Goal: Task Accomplishment & Management: Manage account settings

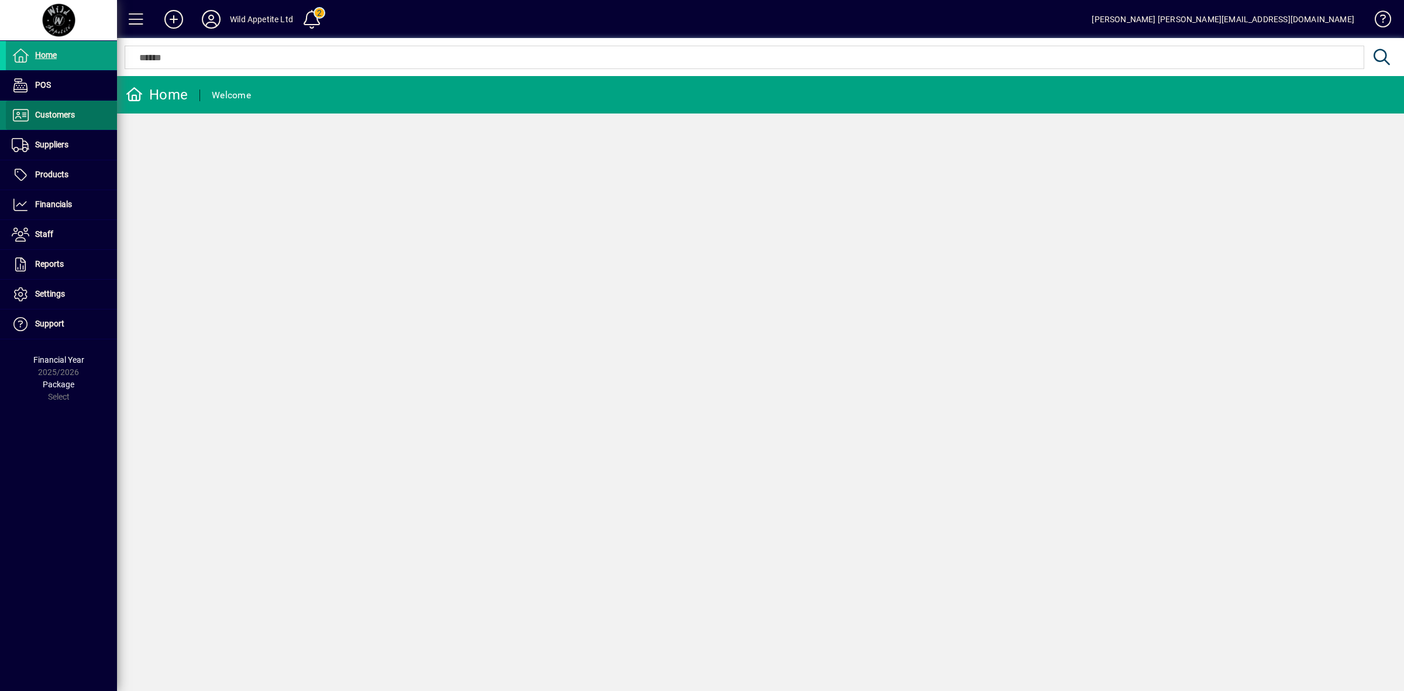
click at [69, 121] on span "Customers" at bounding box center [40, 115] width 69 height 14
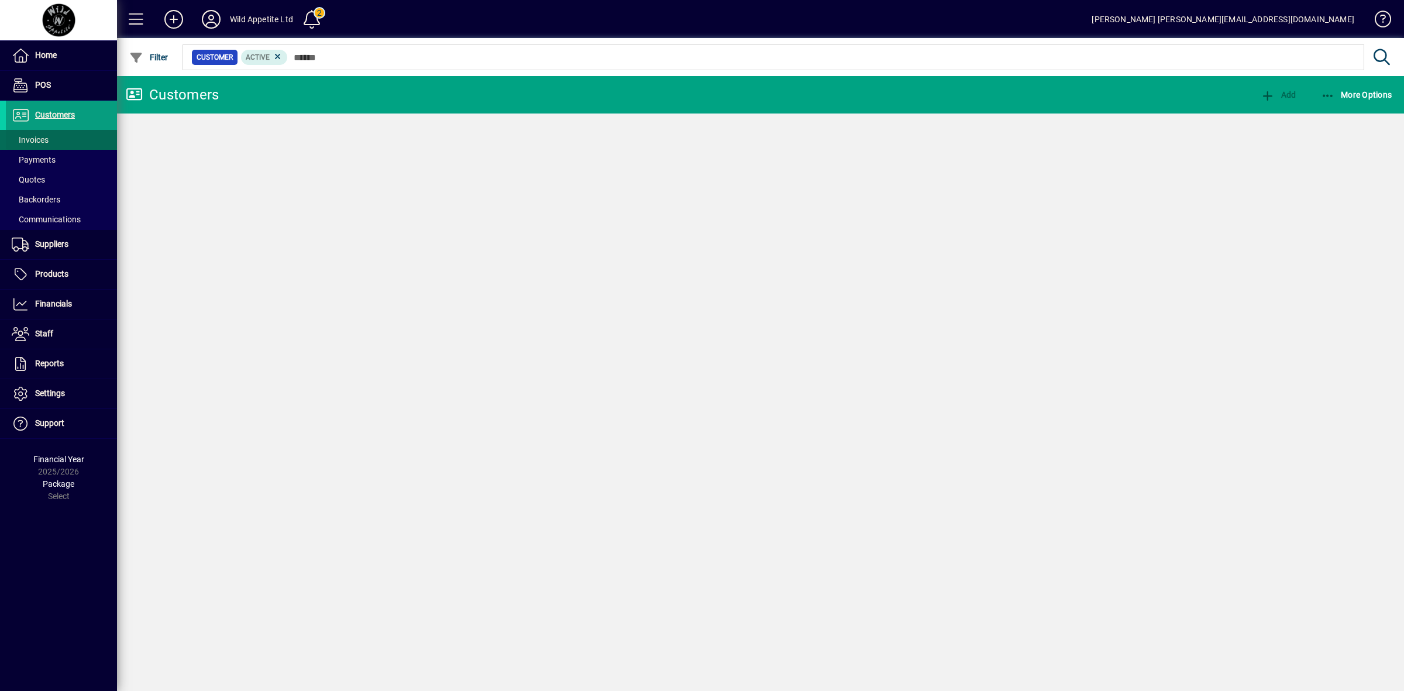
click at [50, 133] on span at bounding box center [61, 140] width 111 height 28
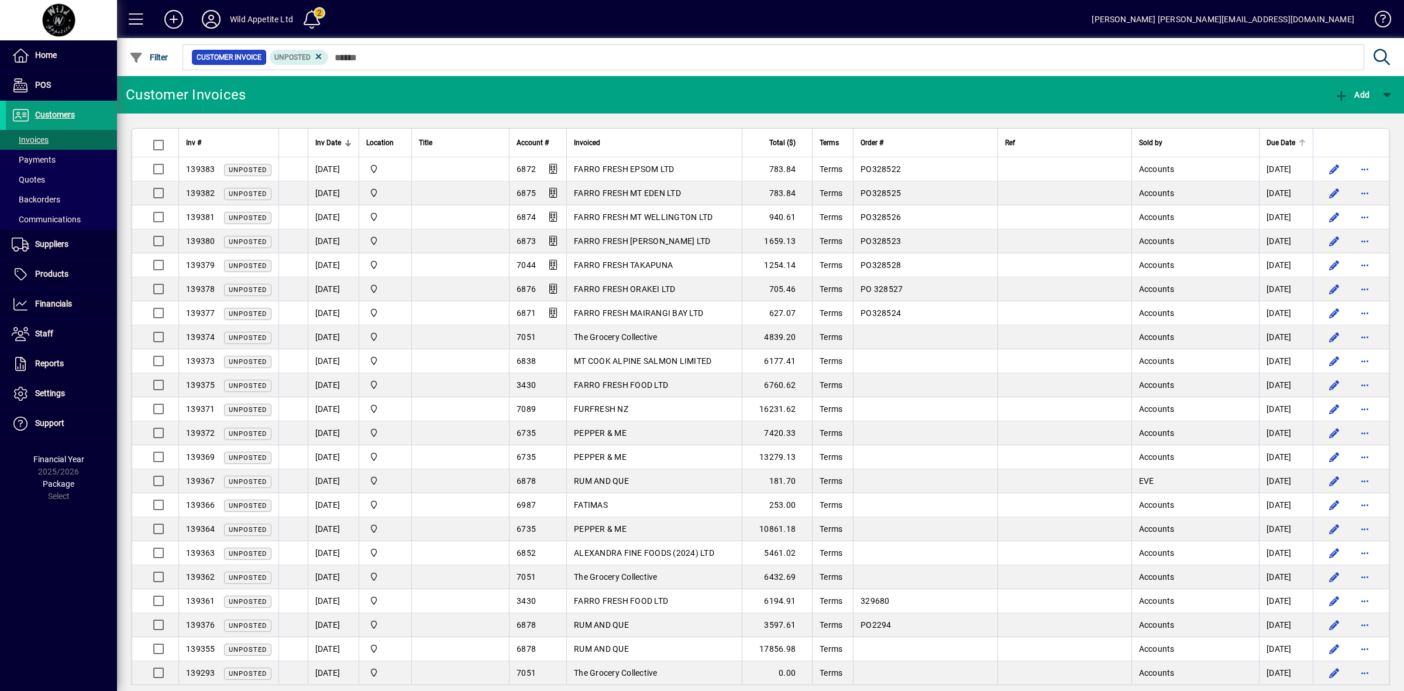
click at [1266, 141] on span "Due Date" at bounding box center [1280, 142] width 29 height 13
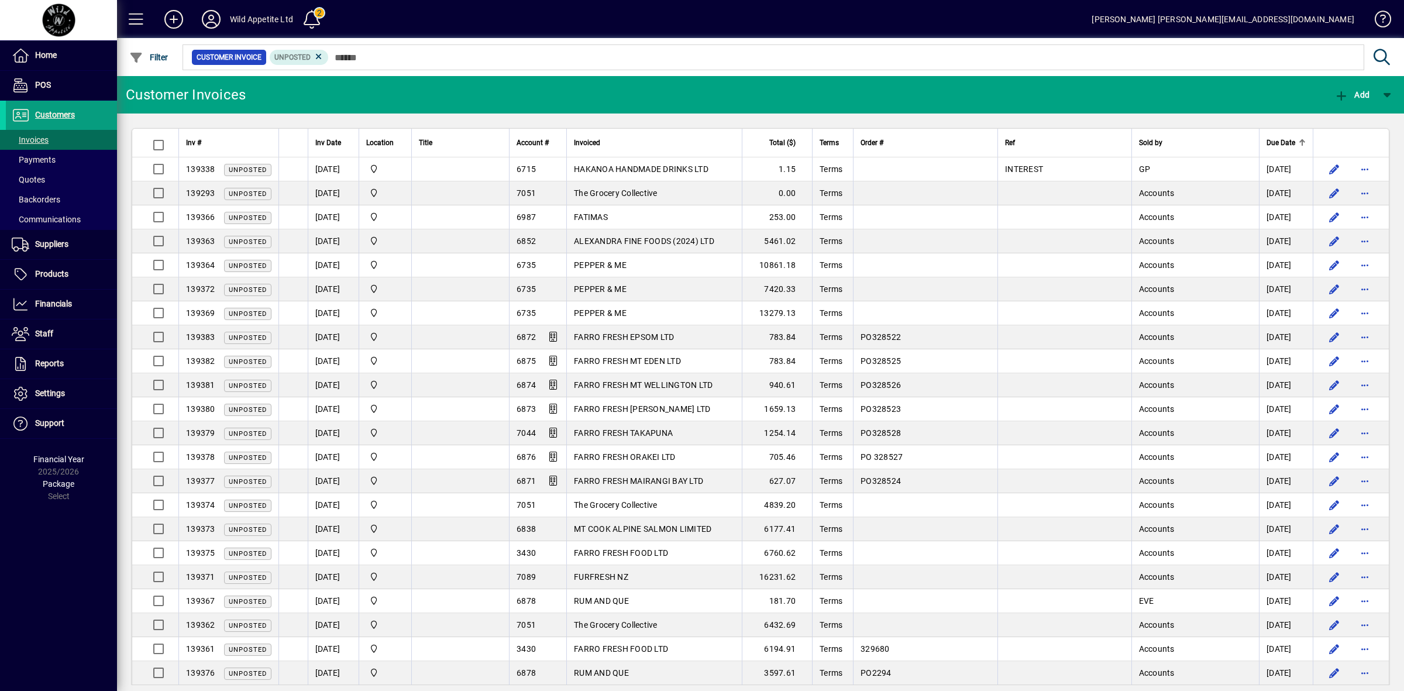
click at [1266, 141] on span "Due Date" at bounding box center [1280, 142] width 29 height 13
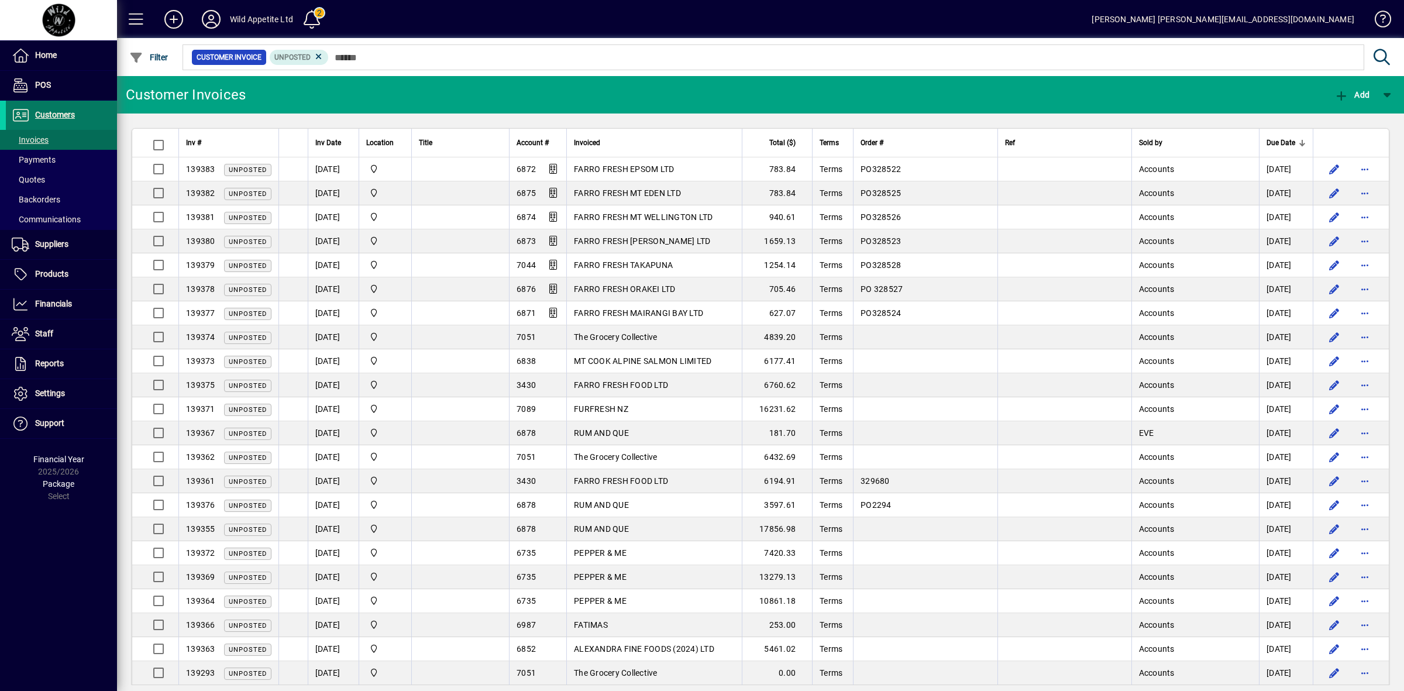
click at [59, 113] on span "Customers" at bounding box center [55, 114] width 40 height 9
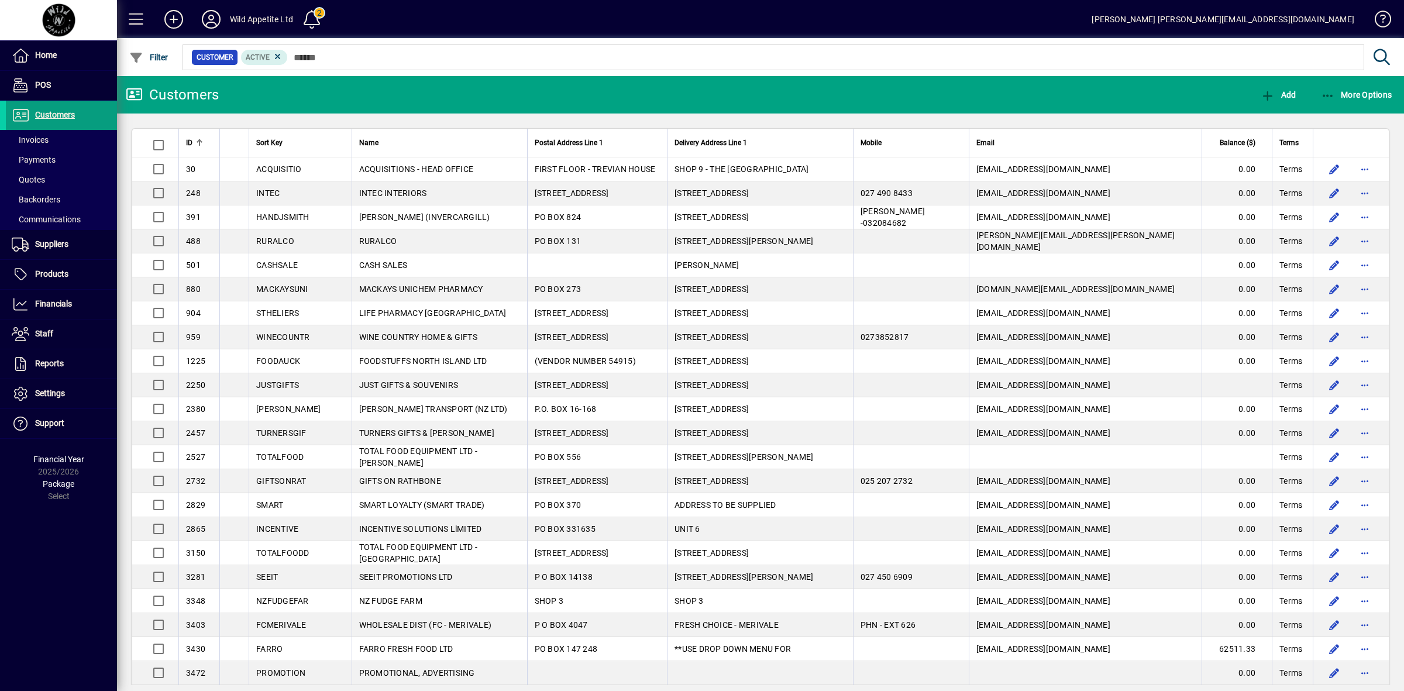
click at [1230, 146] on span "Balance ($)" at bounding box center [1238, 142] width 36 height 13
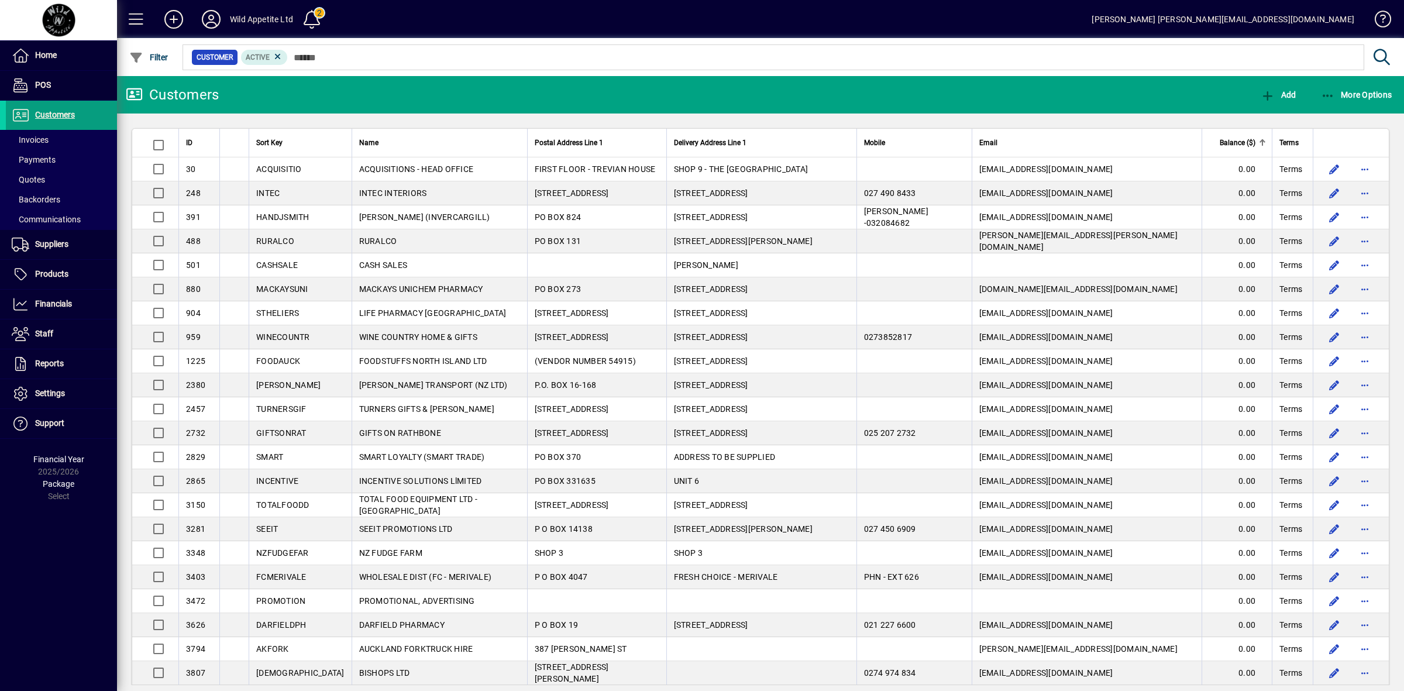
click at [1226, 144] on span "Balance ($)" at bounding box center [1238, 142] width 36 height 13
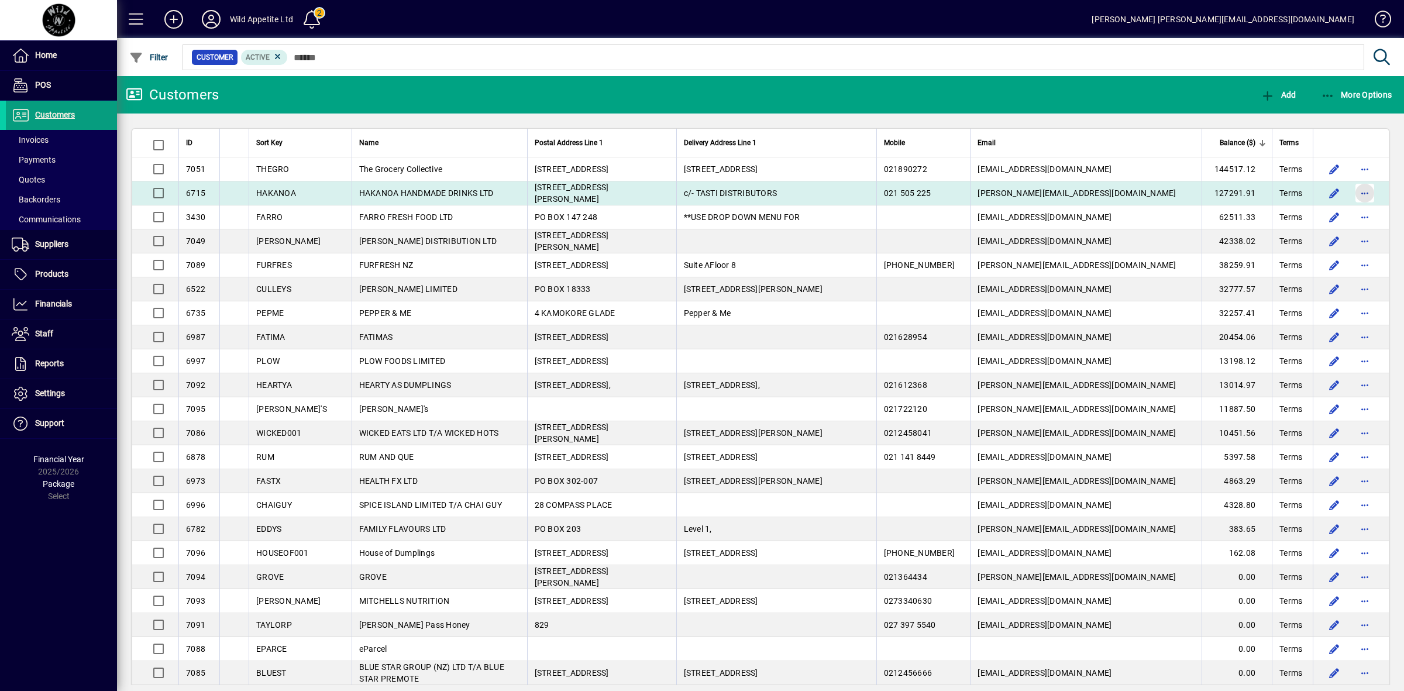
click at [1359, 190] on span "button" at bounding box center [1365, 193] width 28 height 28
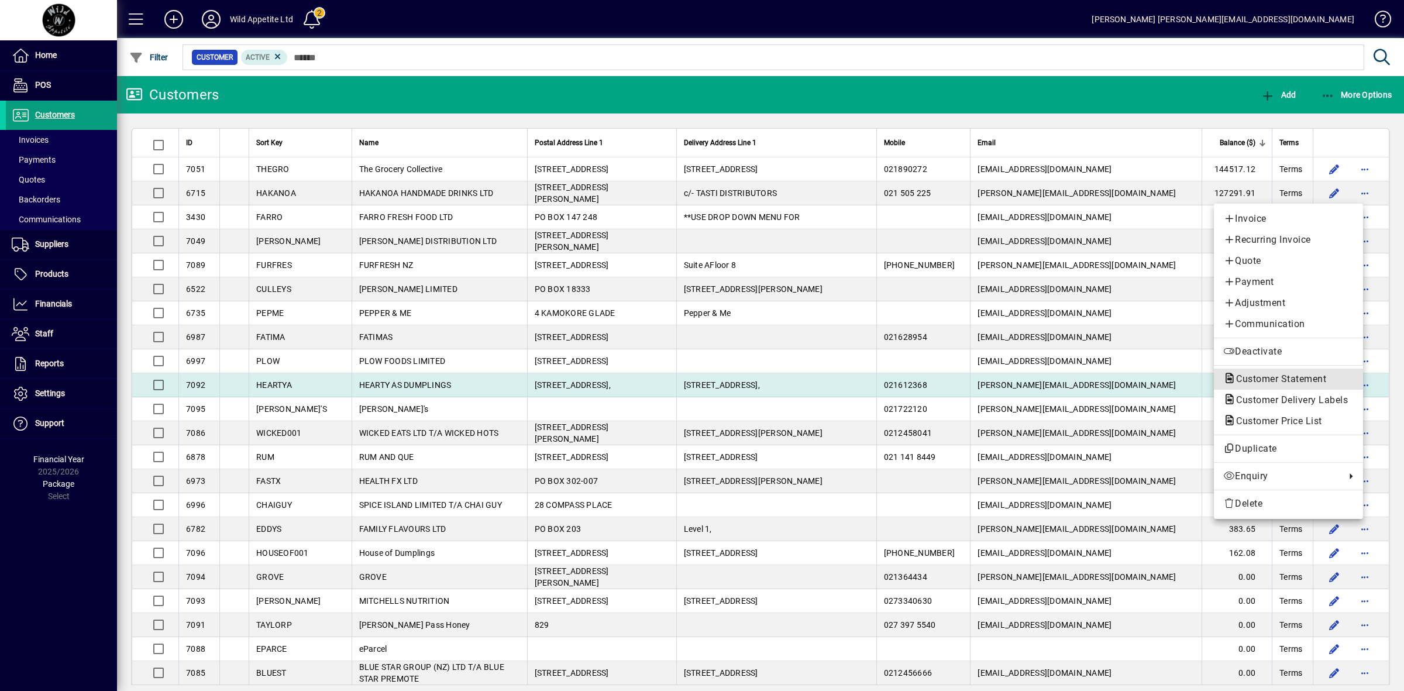
click at [1286, 376] on span "Customer Statement" at bounding box center [1277, 378] width 109 height 11
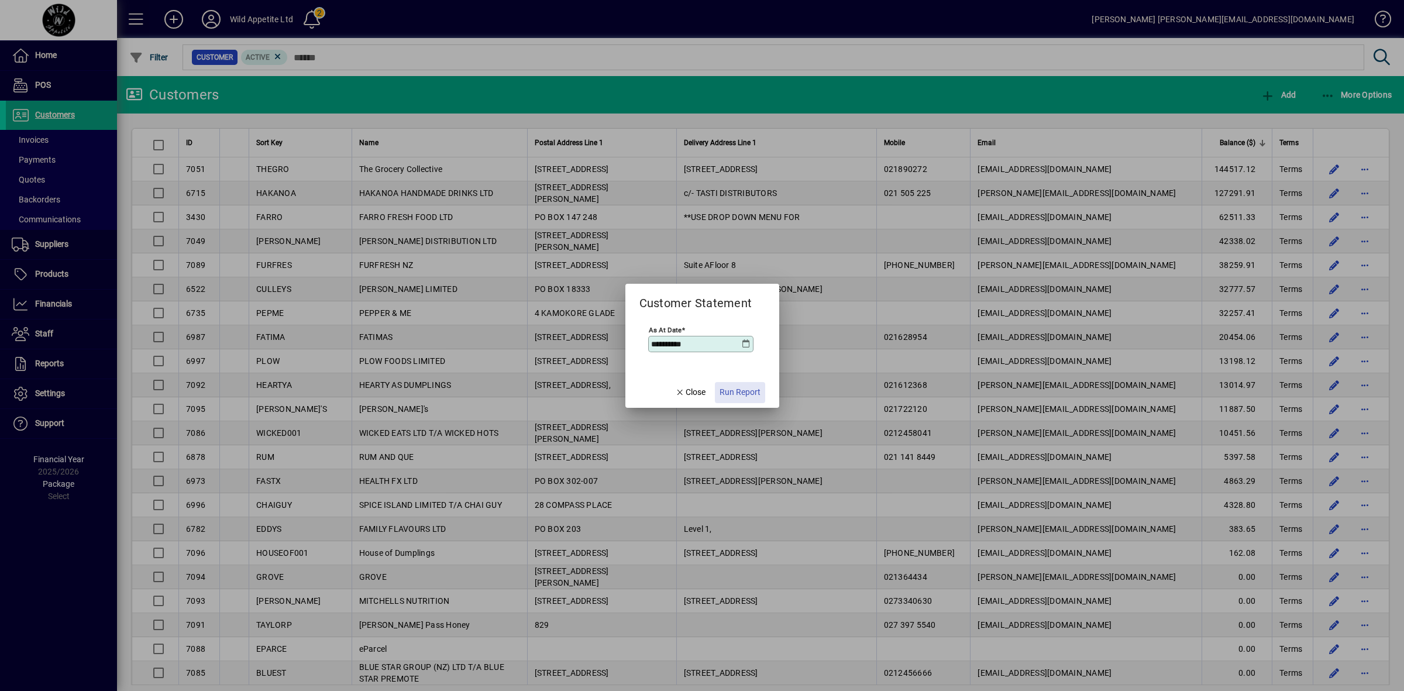
click at [750, 391] on span "Run Report" at bounding box center [740, 392] width 41 height 12
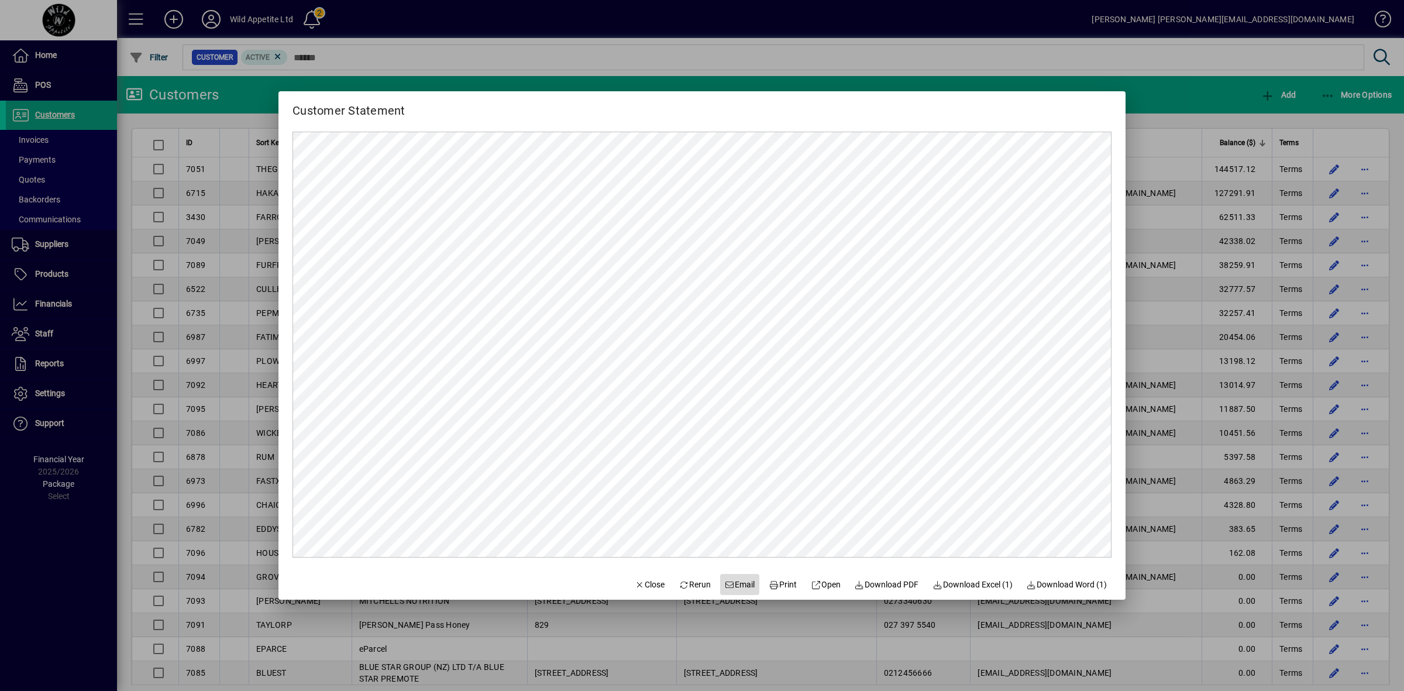
click at [732, 586] on span "Email" at bounding box center [740, 585] width 30 height 12
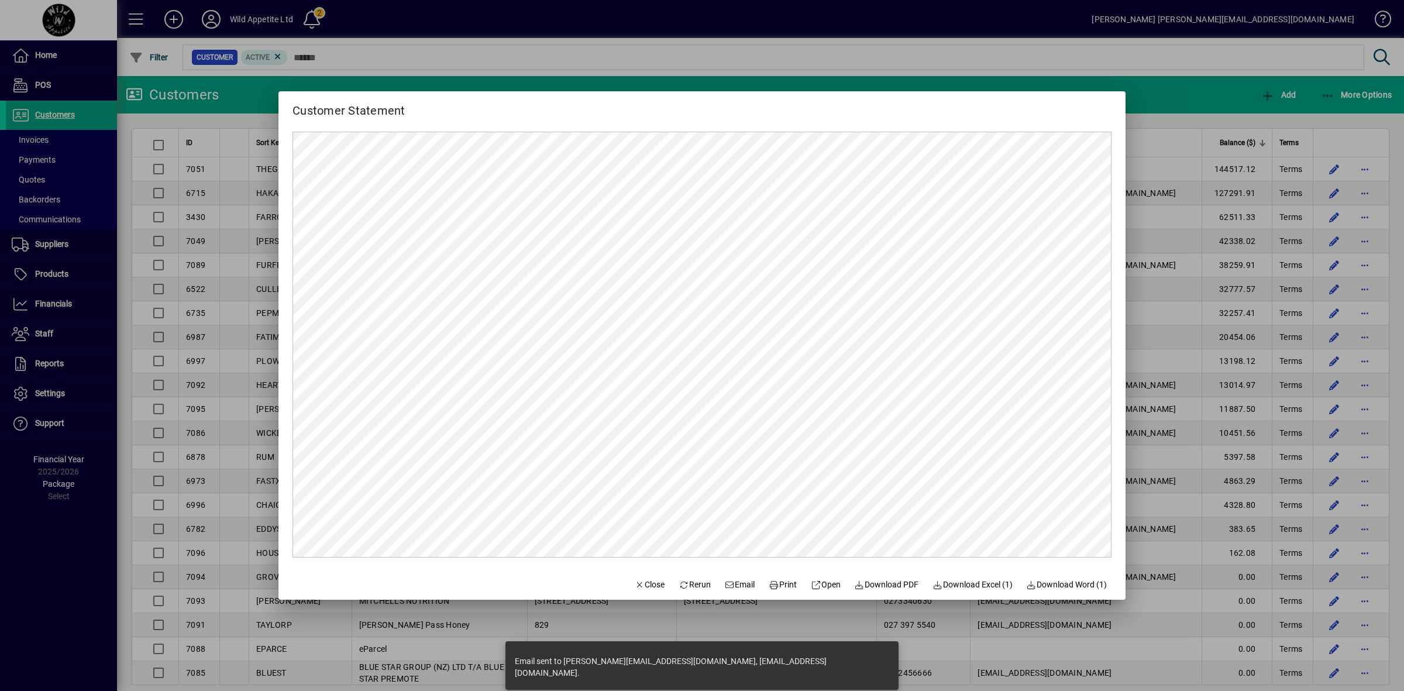
click at [36, 138] on div at bounding box center [702, 345] width 1404 height 691
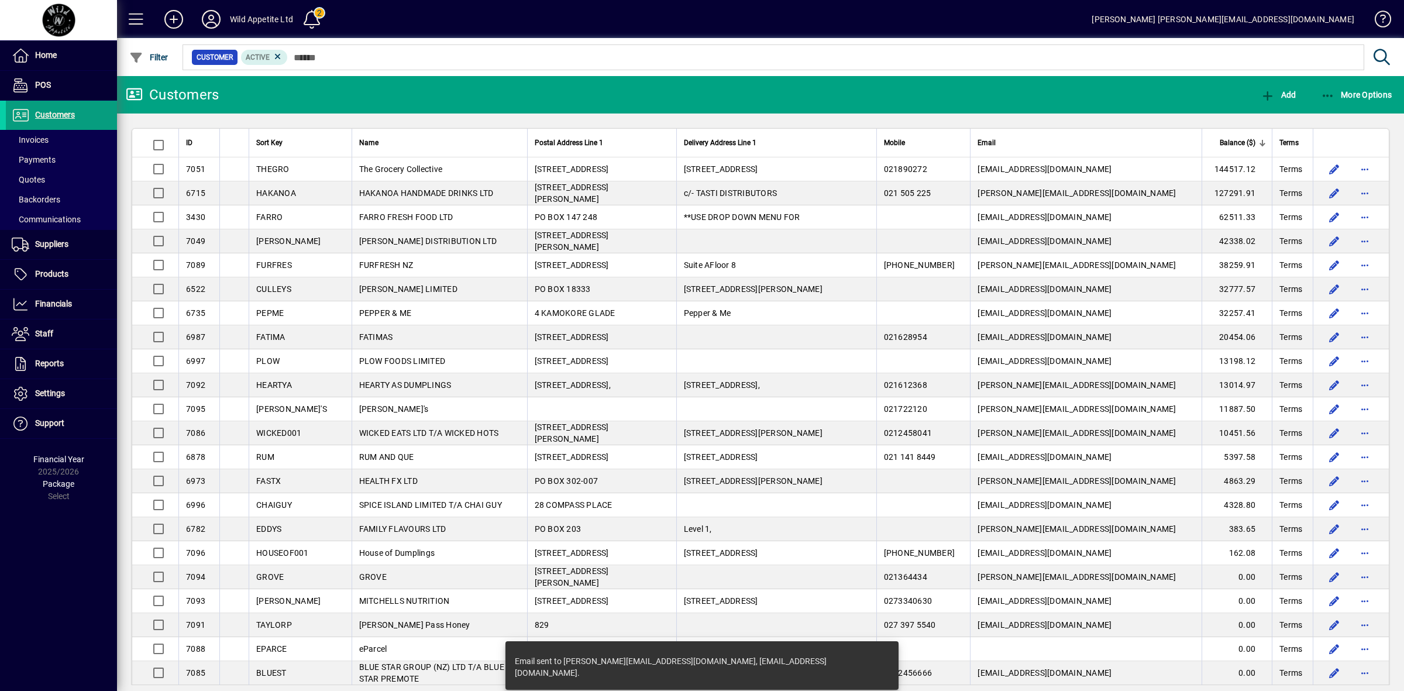
click at [36, 138] on span "Invoices" at bounding box center [30, 139] width 37 height 9
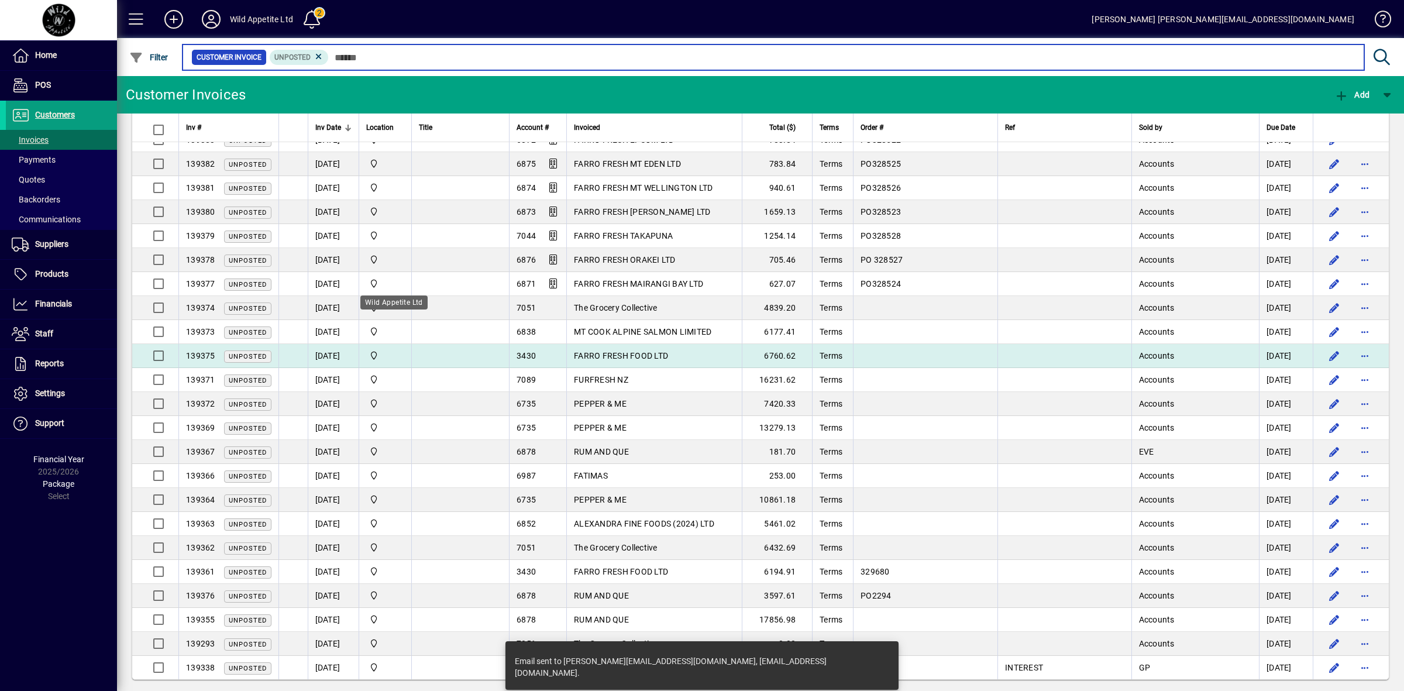
scroll to position [42, 0]
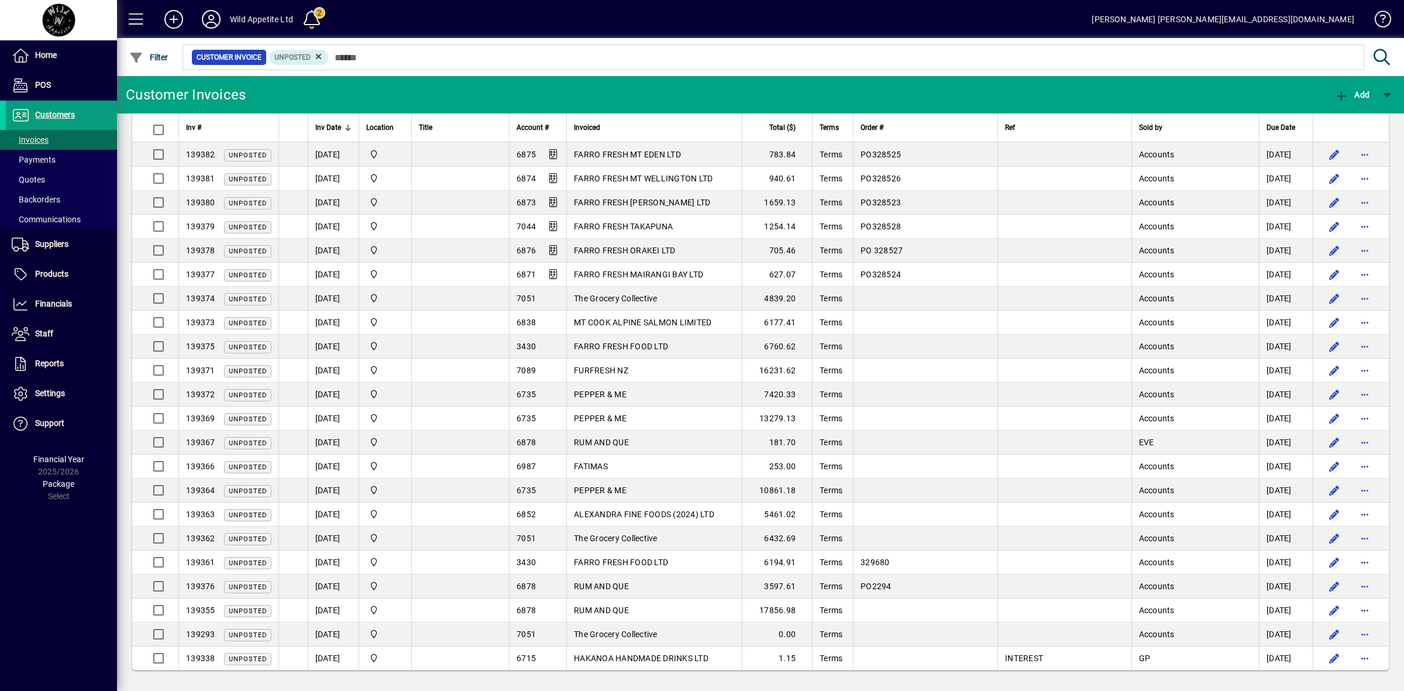
click at [691, 653] on span "HAKANOA HANDMADE DRINKS LTD" at bounding box center [641, 657] width 135 height 9
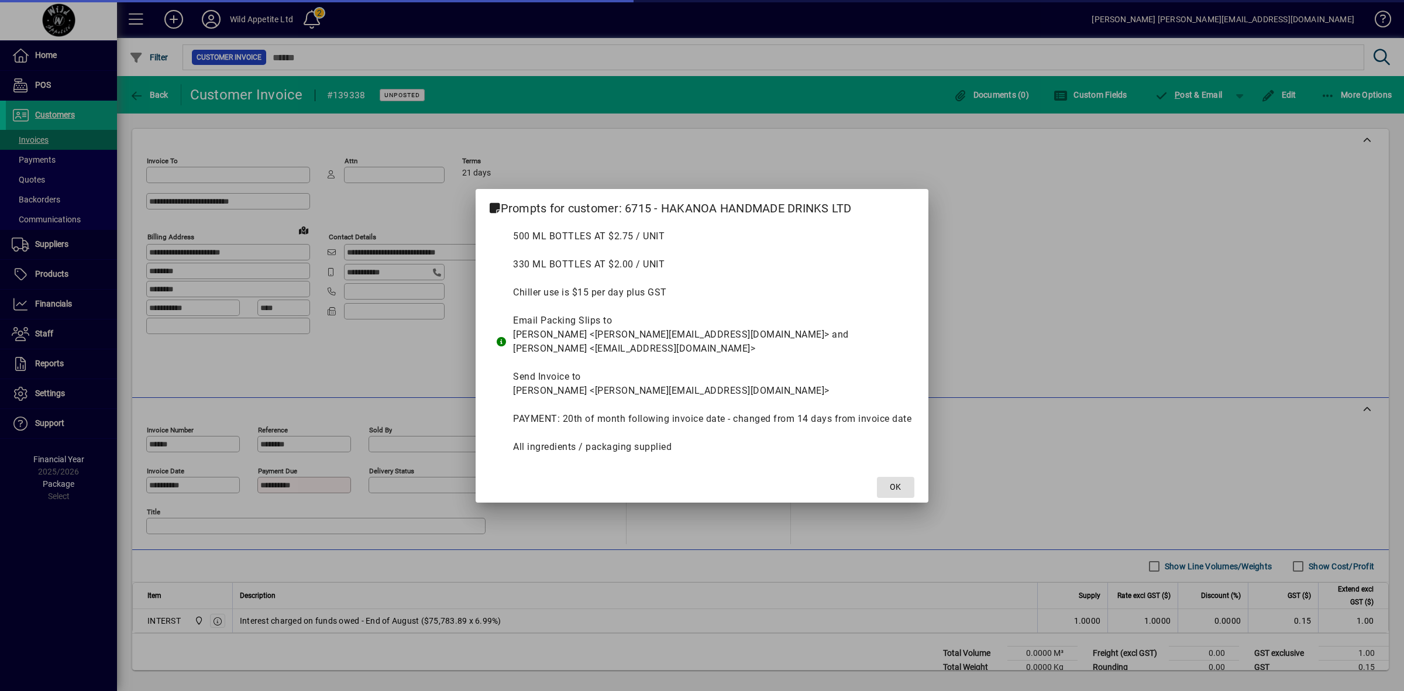
type input "**********"
click at [898, 484] on span "OK" at bounding box center [895, 487] width 11 height 12
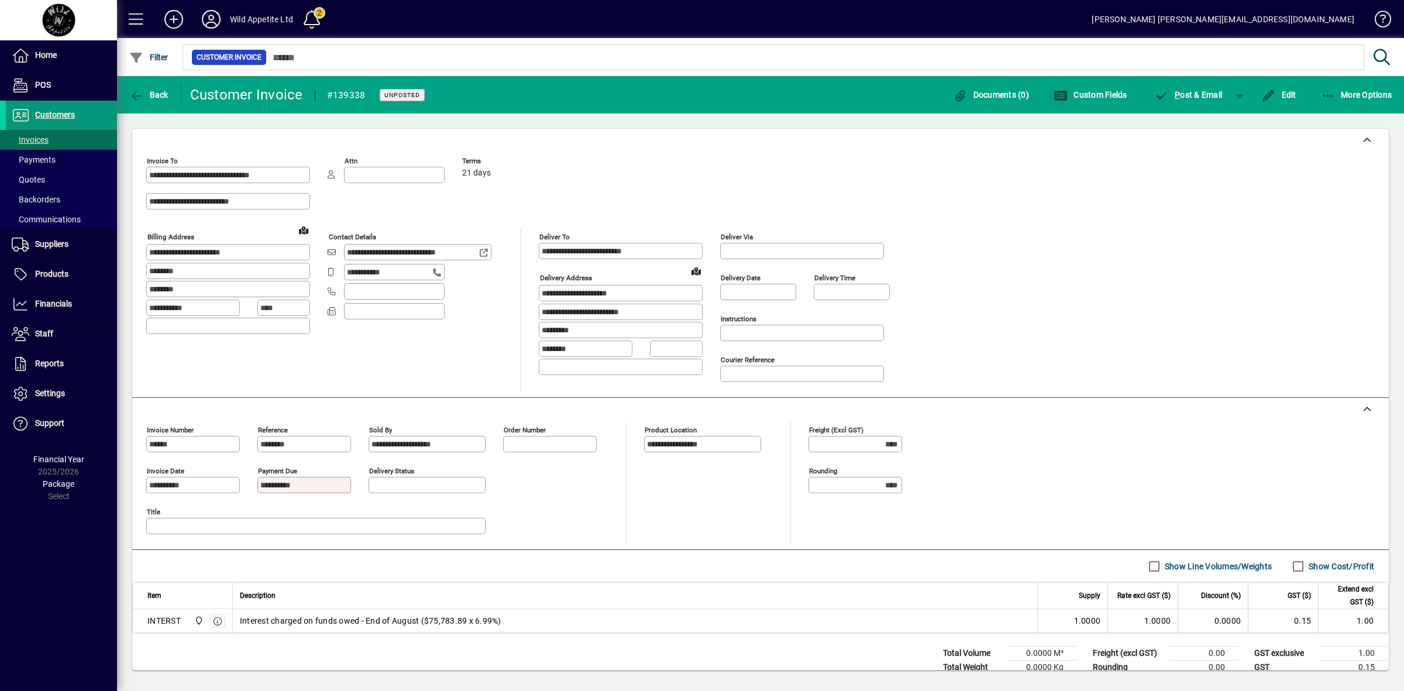
click at [54, 114] on span "Customers" at bounding box center [55, 114] width 40 height 9
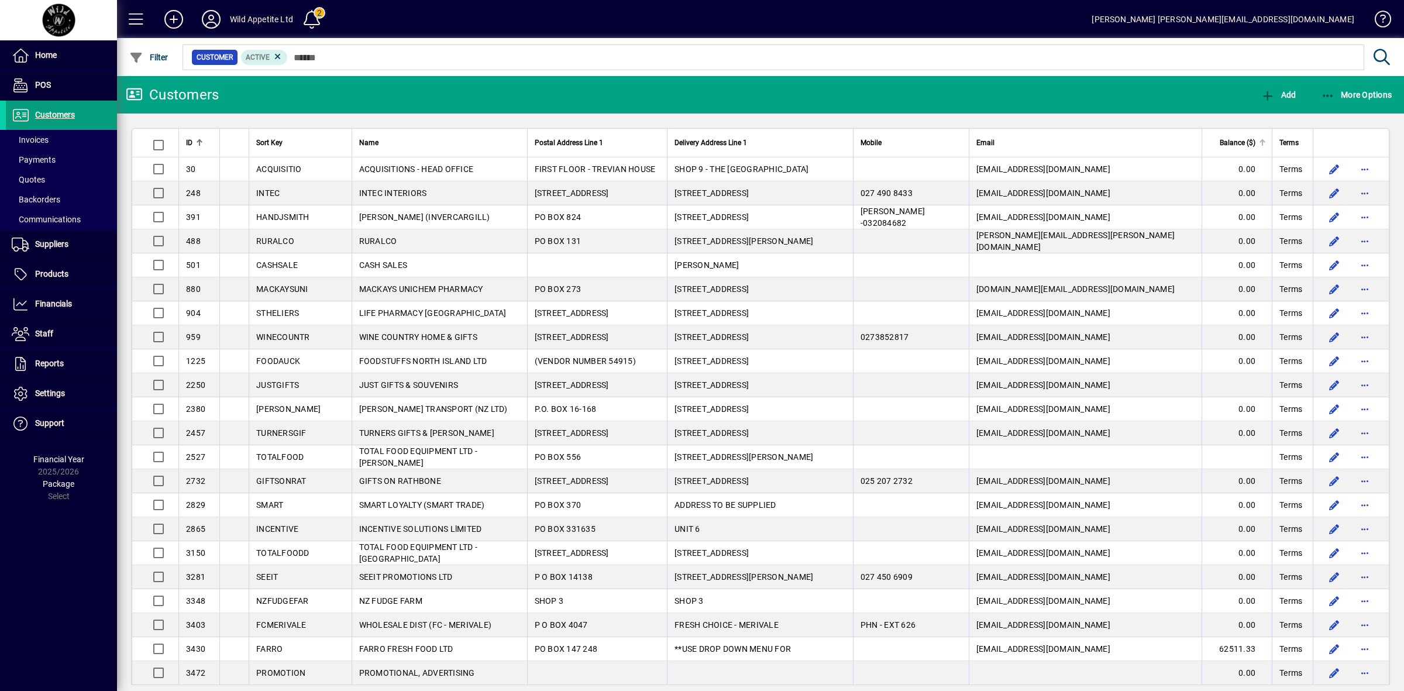
click at [1229, 145] on span "Balance ($)" at bounding box center [1238, 142] width 36 height 13
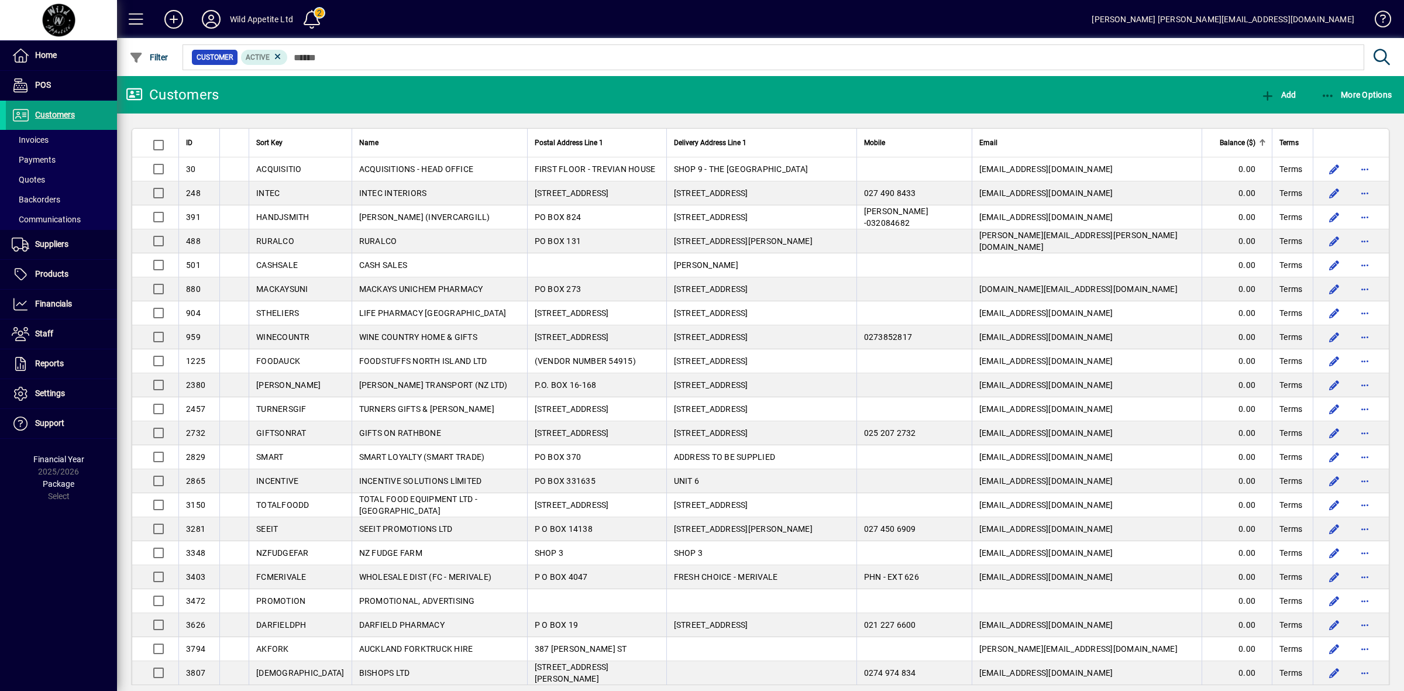
click at [1229, 145] on span "Balance ($)" at bounding box center [1238, 142] width 36 height 13
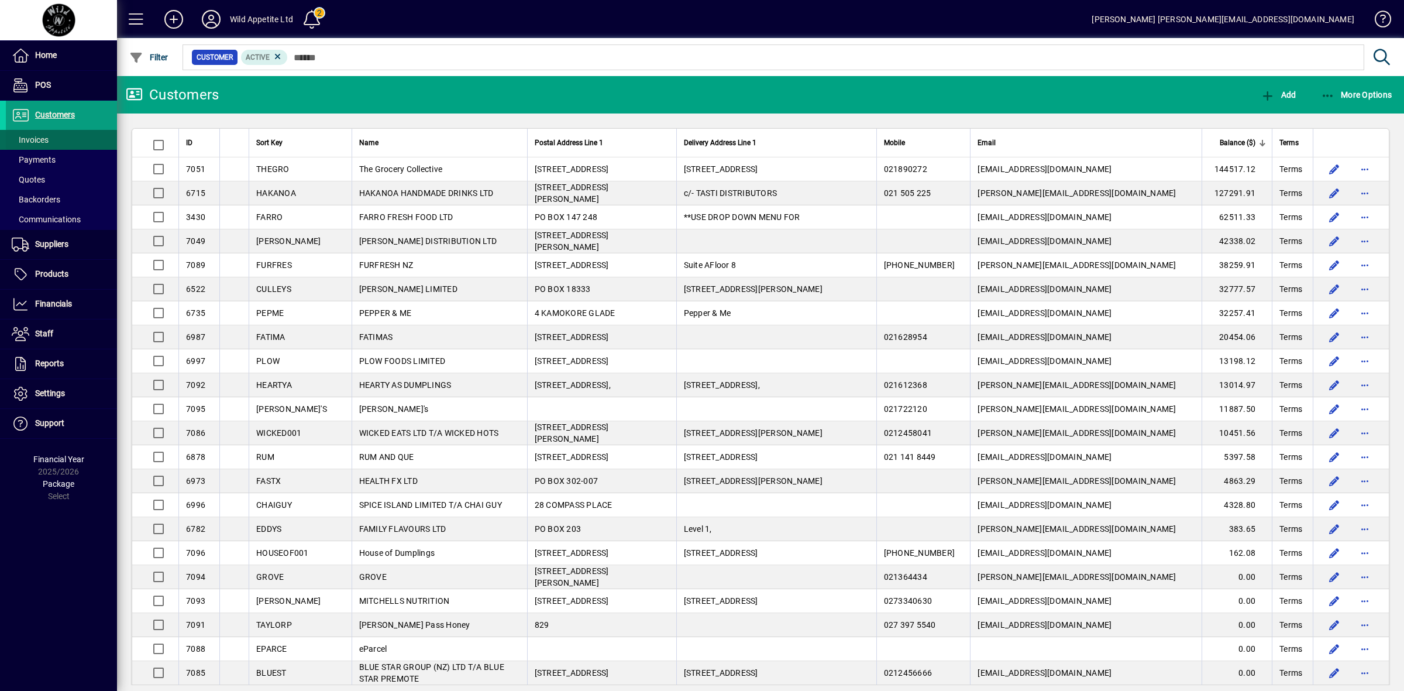
click at [47, 133] on span at bounding box center [61, 140] width 111 height 28
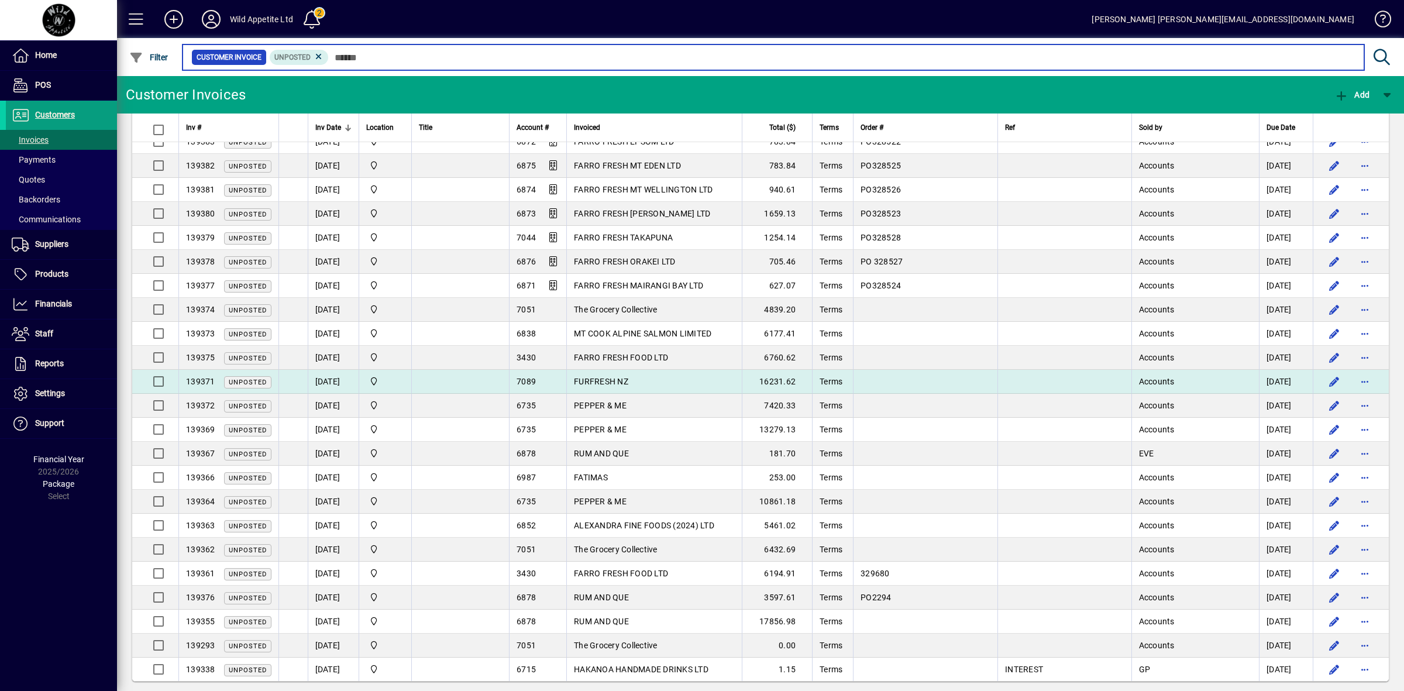
scroll to position [42, 0]
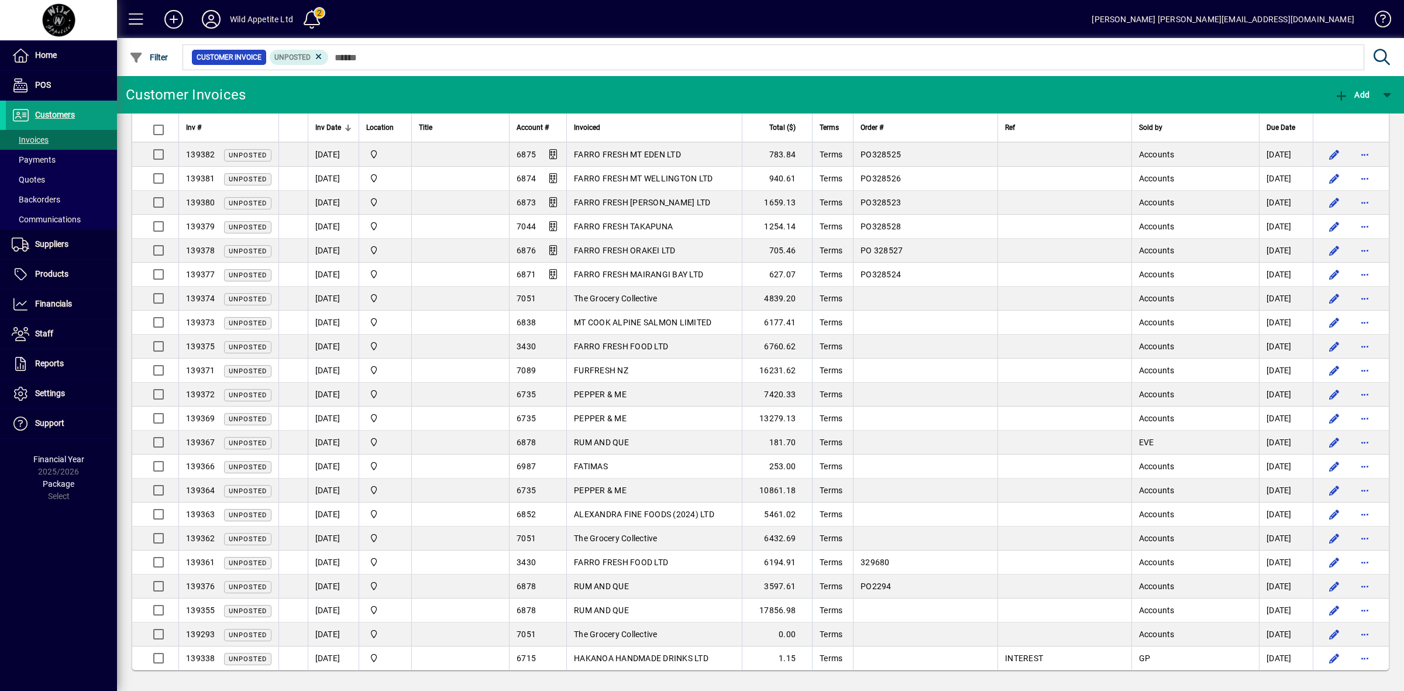
click at [641, 658] on span "HAKANOA HANDMADE DRINKS LTD" at bounding box center [641, 657] width 135 height 9
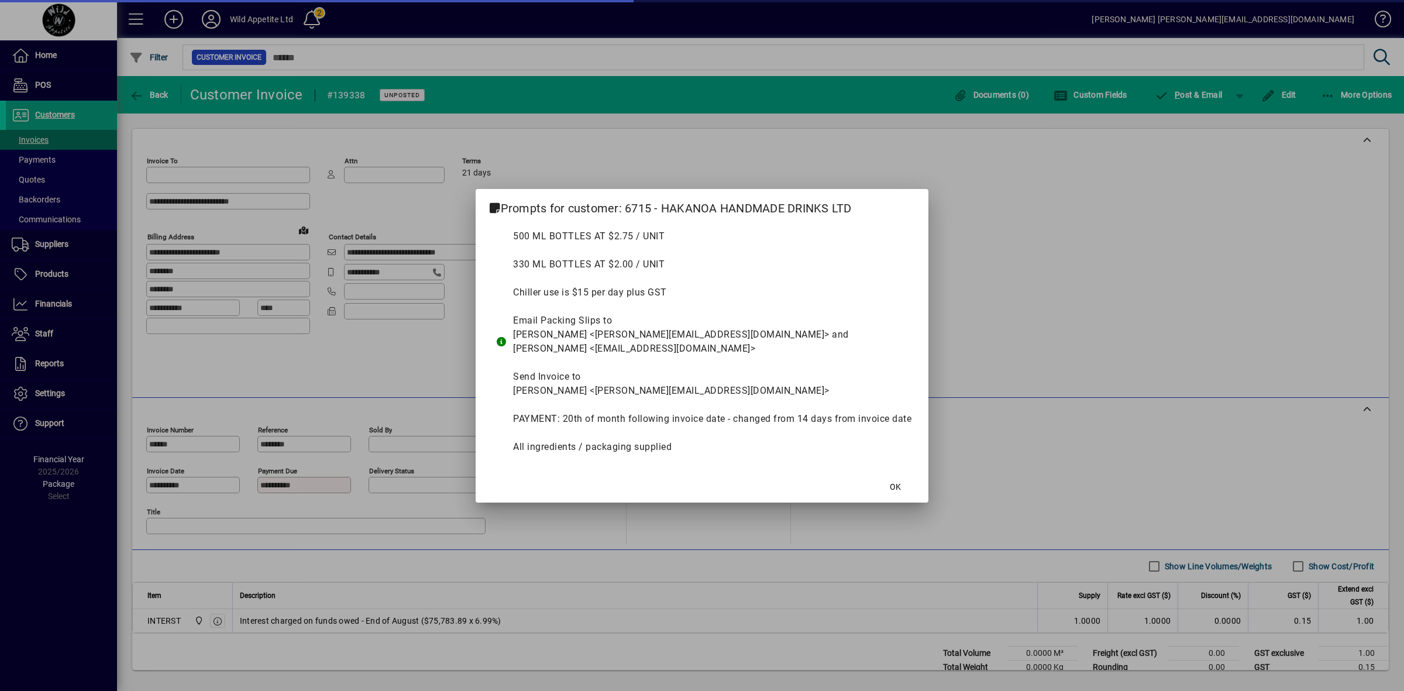
type input "**********"
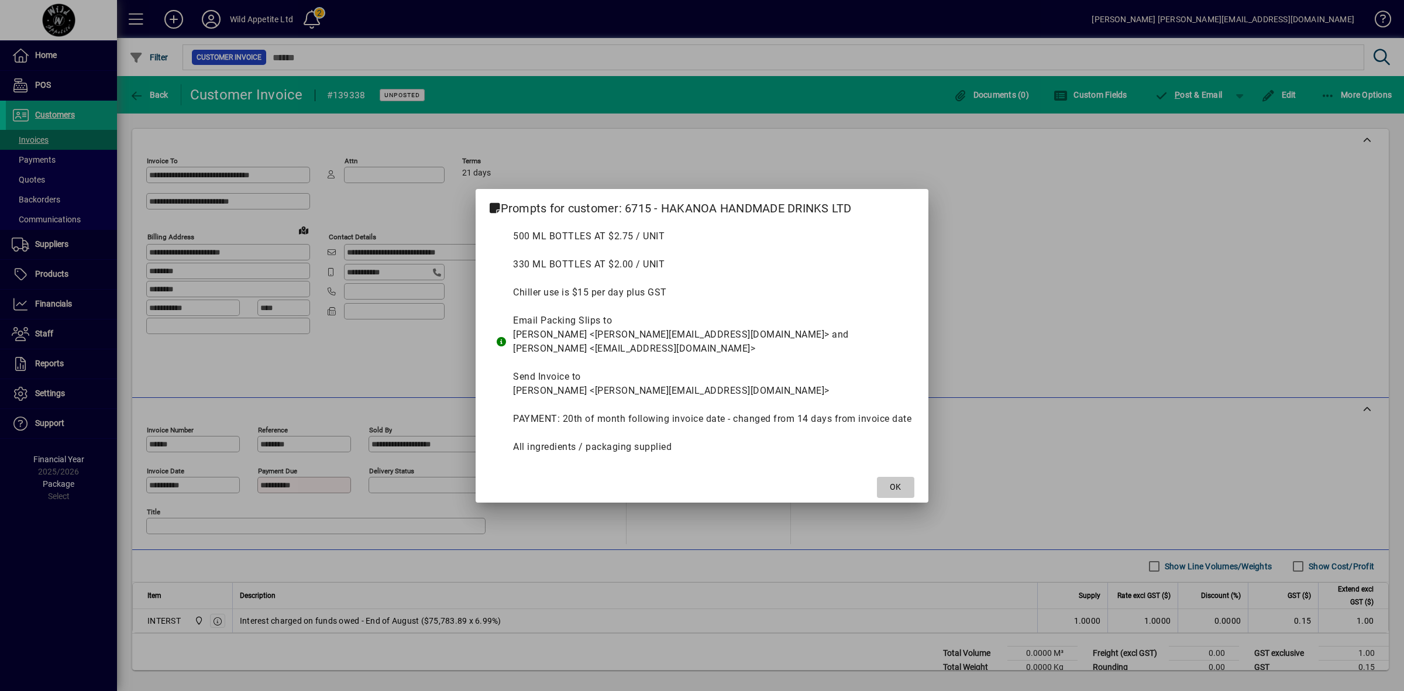
click at [890, 491] on span "OK" at bounding box center [895, 487] width 11 height 12
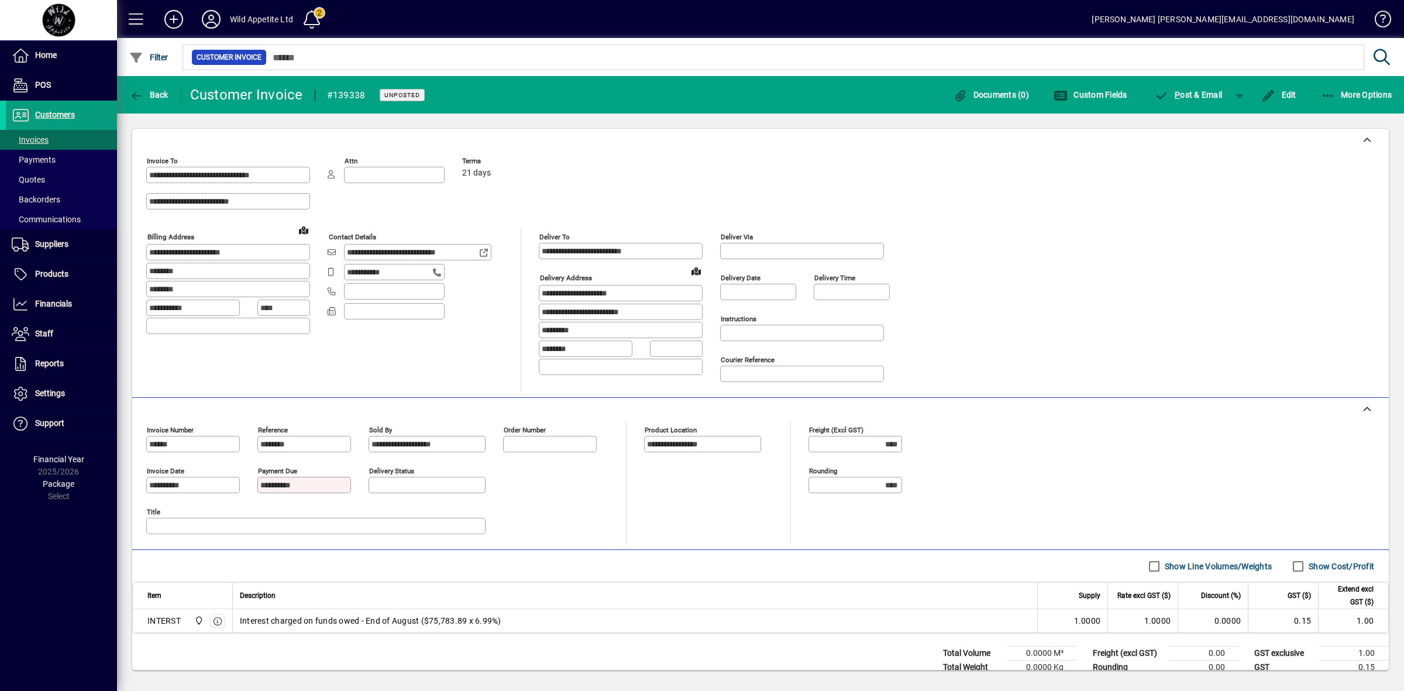
click at [463, 626] on span "Interest charged on funds owed - End of August ($75,783.89 x 6.99%)" at bounding box center [370, 621] width 261 height 12
click at [1284, 90] on span "Edit" at bounding box center [1278, 94] width 35 height 9
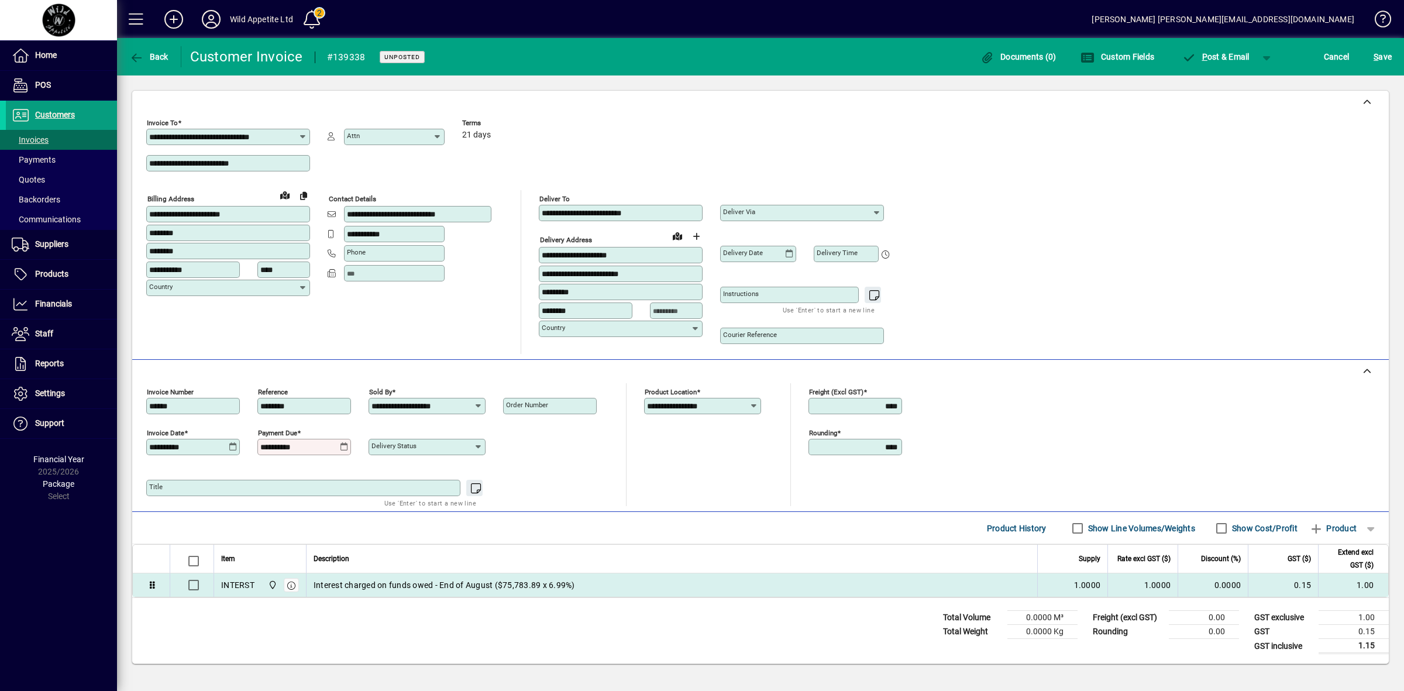
click at [524, 589] on span "Interest charged on funds owed - End of August ($75,783.89 x 6.99%)" at bounding box center [444, 585] width 261 height 12
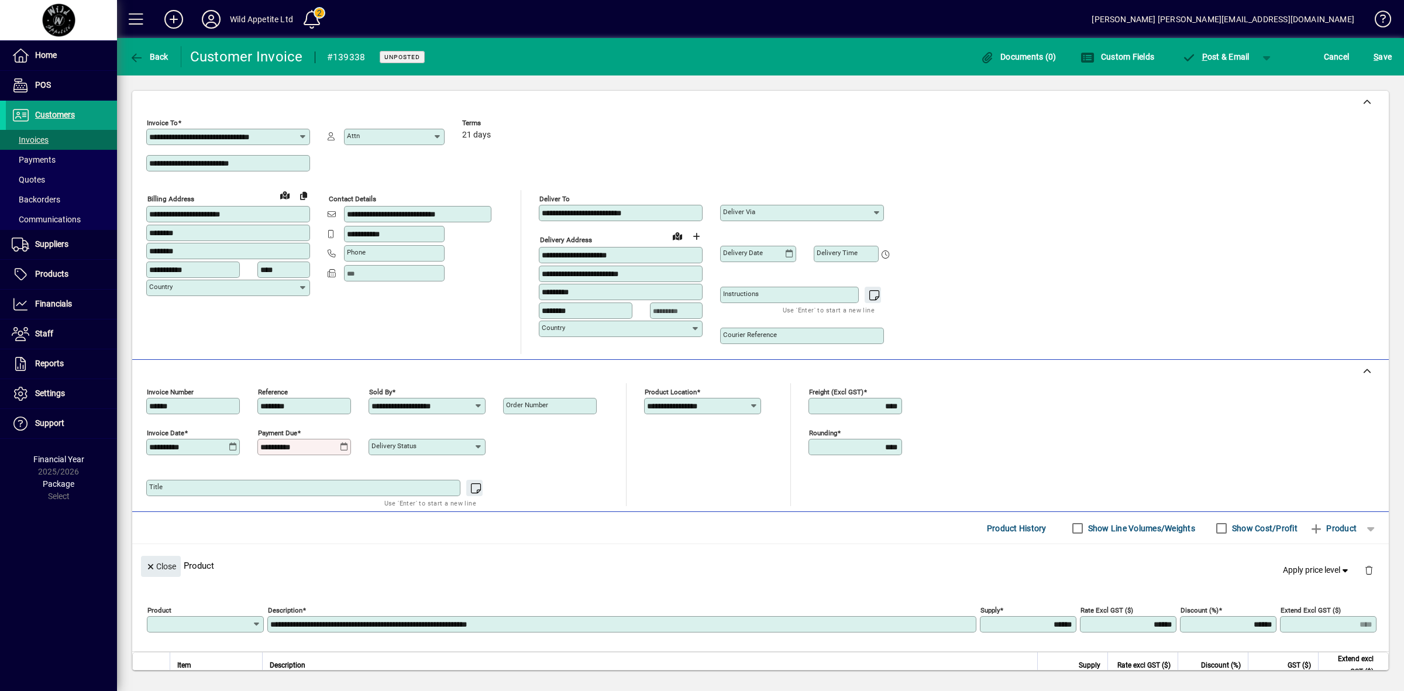
type input "*******"
drag, startPoint x: 498, startPoint y: 629, endPoint x: 462, endPoint y: 629, distance: 36.3
click at [462, 629] on input "**********" at bounding box center [622, 623] width 705 height 9
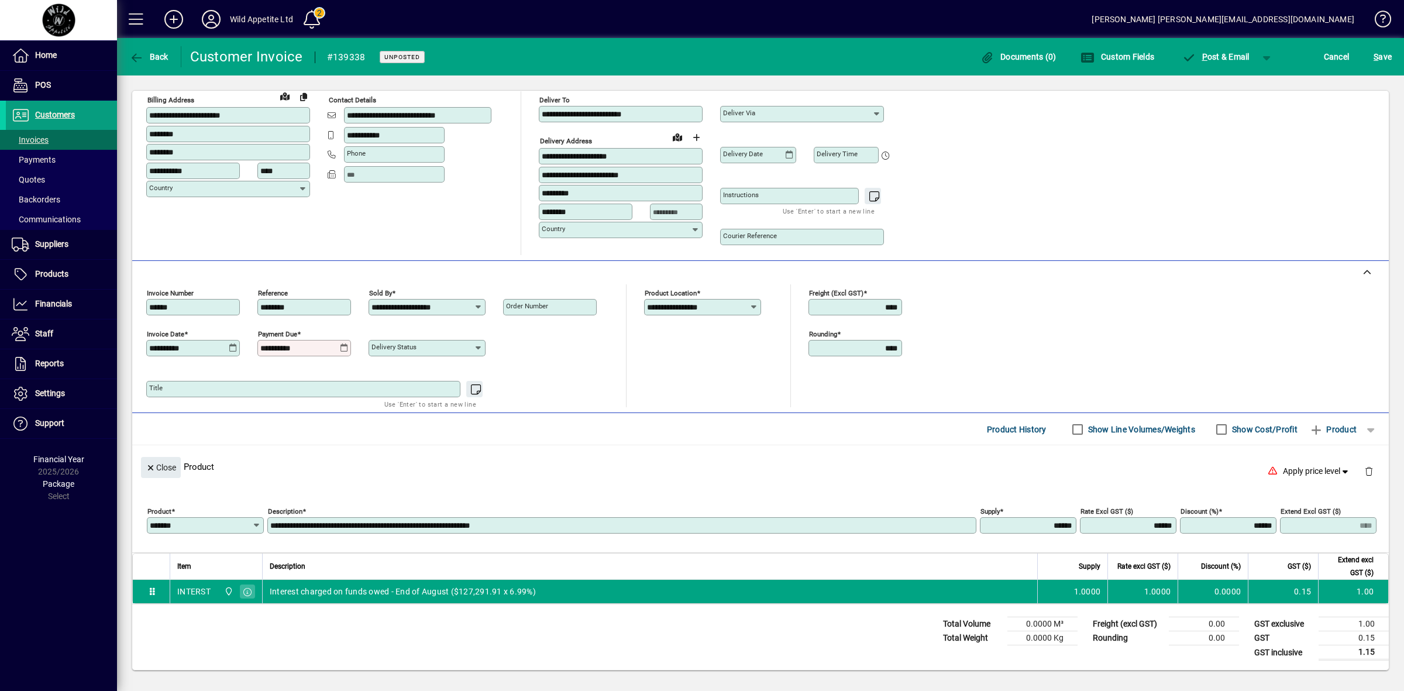
scroll to position [104, 0]
type input "**********"
drag, startPoint x: 1116, startPoint y: 525, endPoint x: 1168, endPoint y: 525, distance: 52.1
click at [1168, 525] on div "**********" at bounding box center [763, 522] width 1233 height 41
click at [1247, 457] on div "Close Product Apply price level" at bounding box center [760, 466] width 1257 height 43
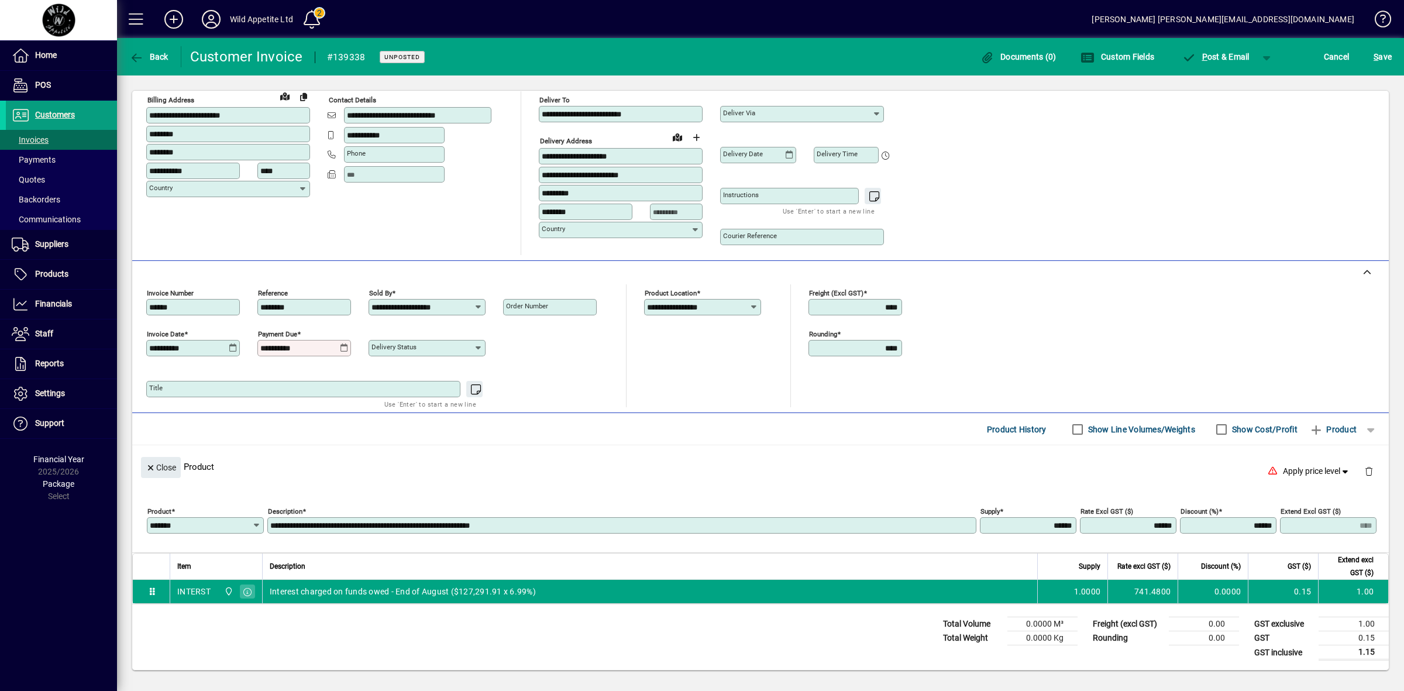
type input "********"
type input "******"
click at [1340, 470] on icon "button" at bounding box center [1345, 471] width 11 height 8
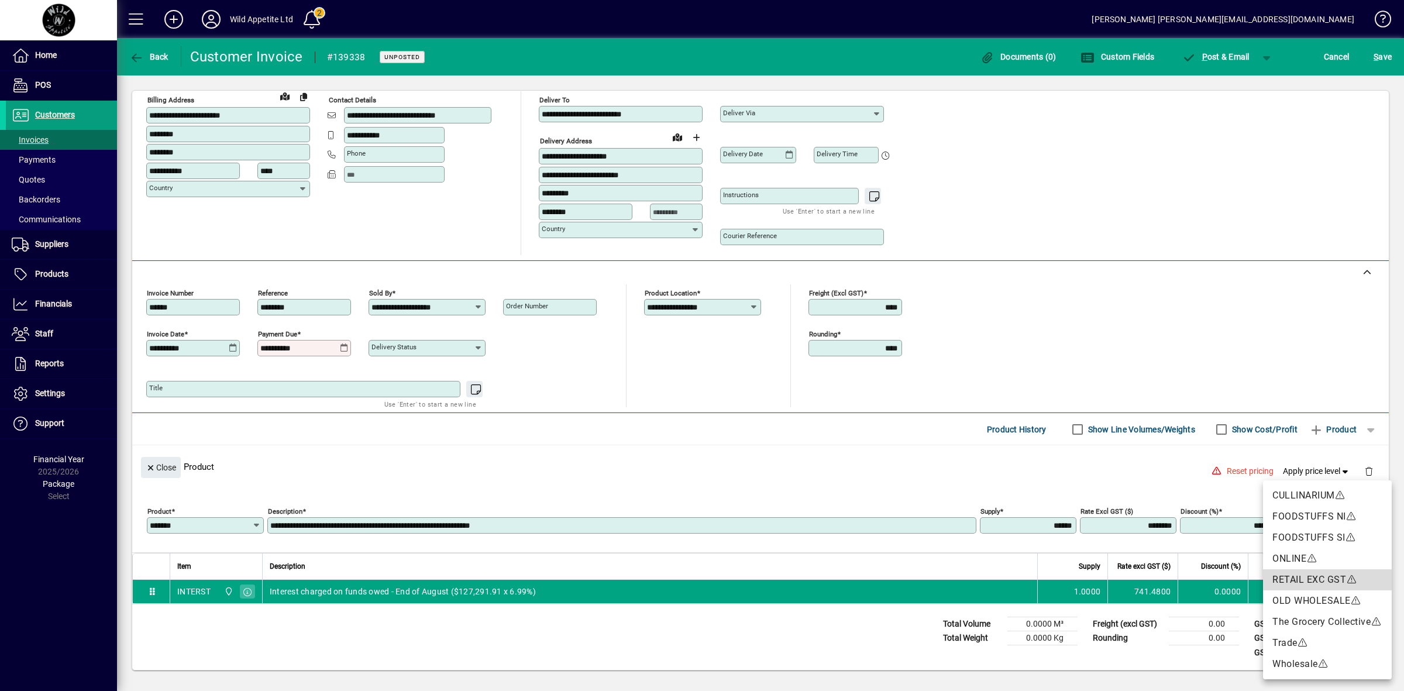
click at [1313, 580] on span "RETAIL EXC GST" at bounding box center [1309, 579] width 74 height 11
type input "****"
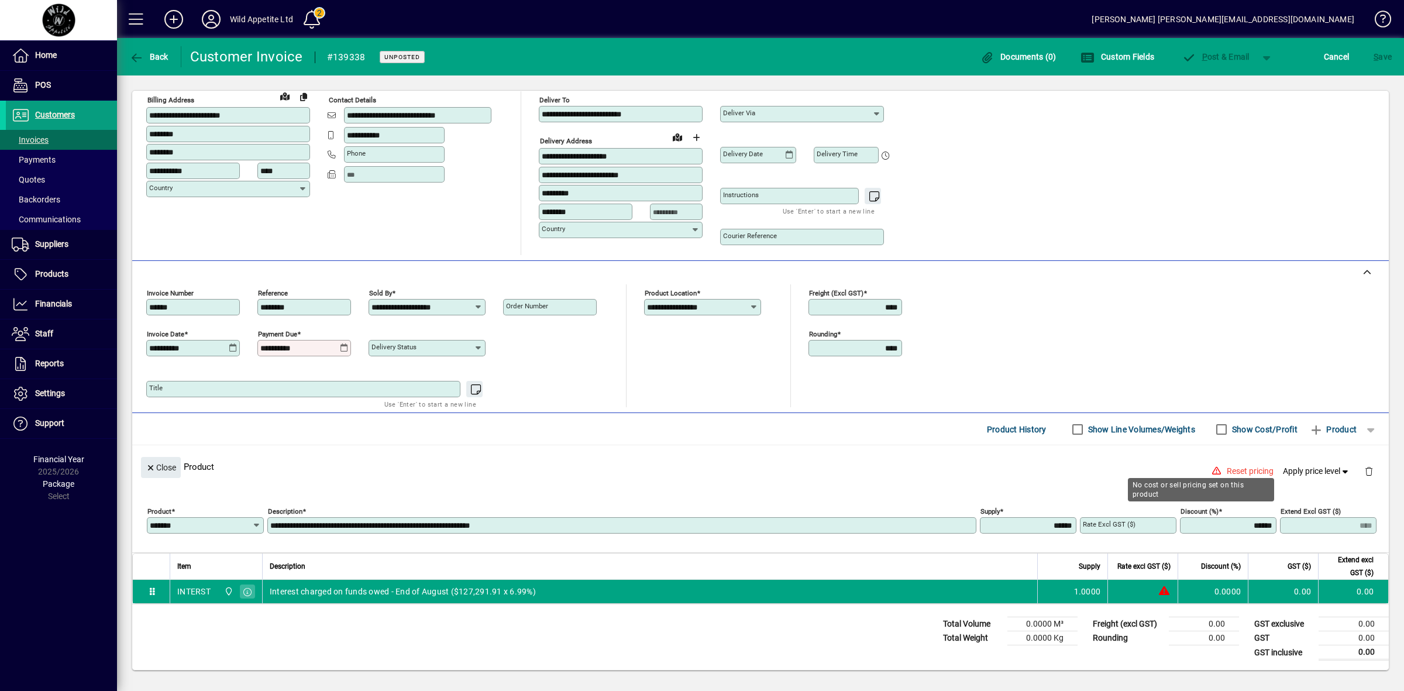
click at [1186, 525] on input "******" at bounding box center [1229, 525] width 93 height 9
click at [1131, 521] on input "Rate excl GST ($)" at bounding box center [1129, 525] width 93 height 9
type input "********"
type input "******"
click at [1162, 482] on div "**********" at bounding box center [760, 517] width 1257 height 70
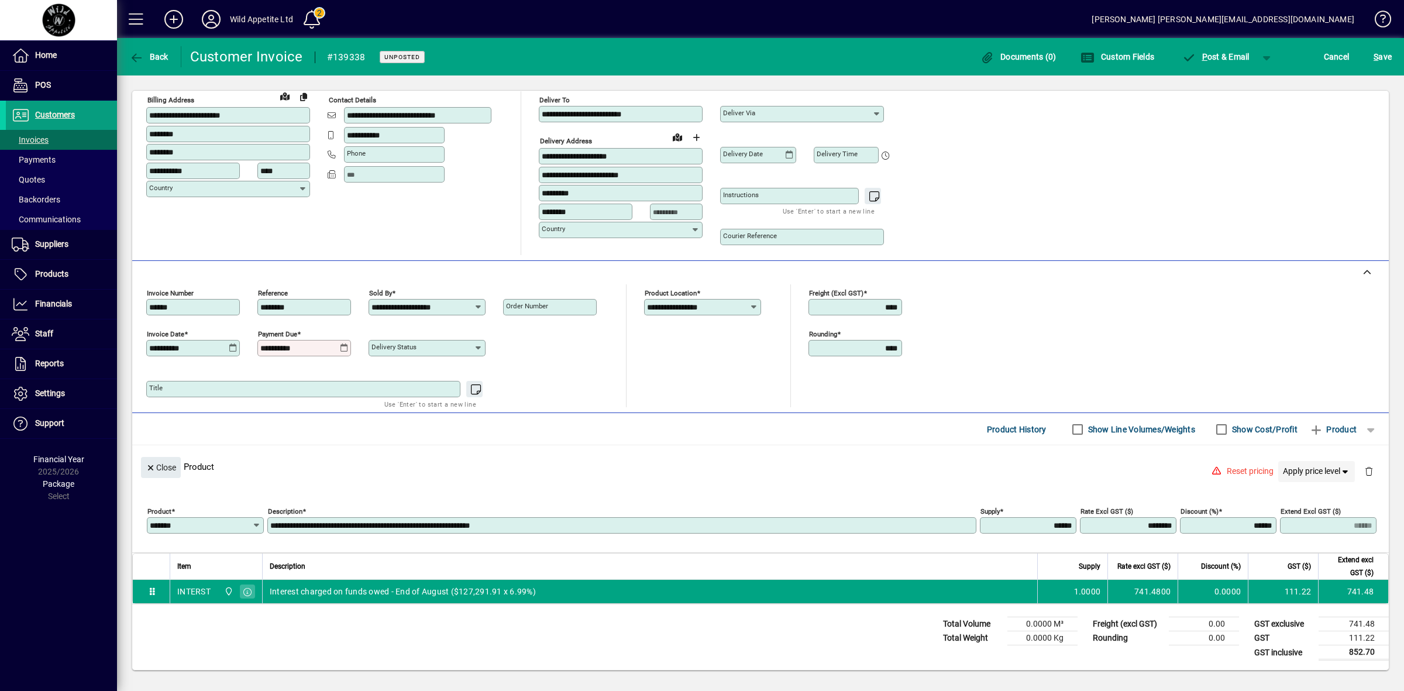
click at [1306, 469] on span "Apply price level" at bounding box center [1317, 471] width 68 height 12
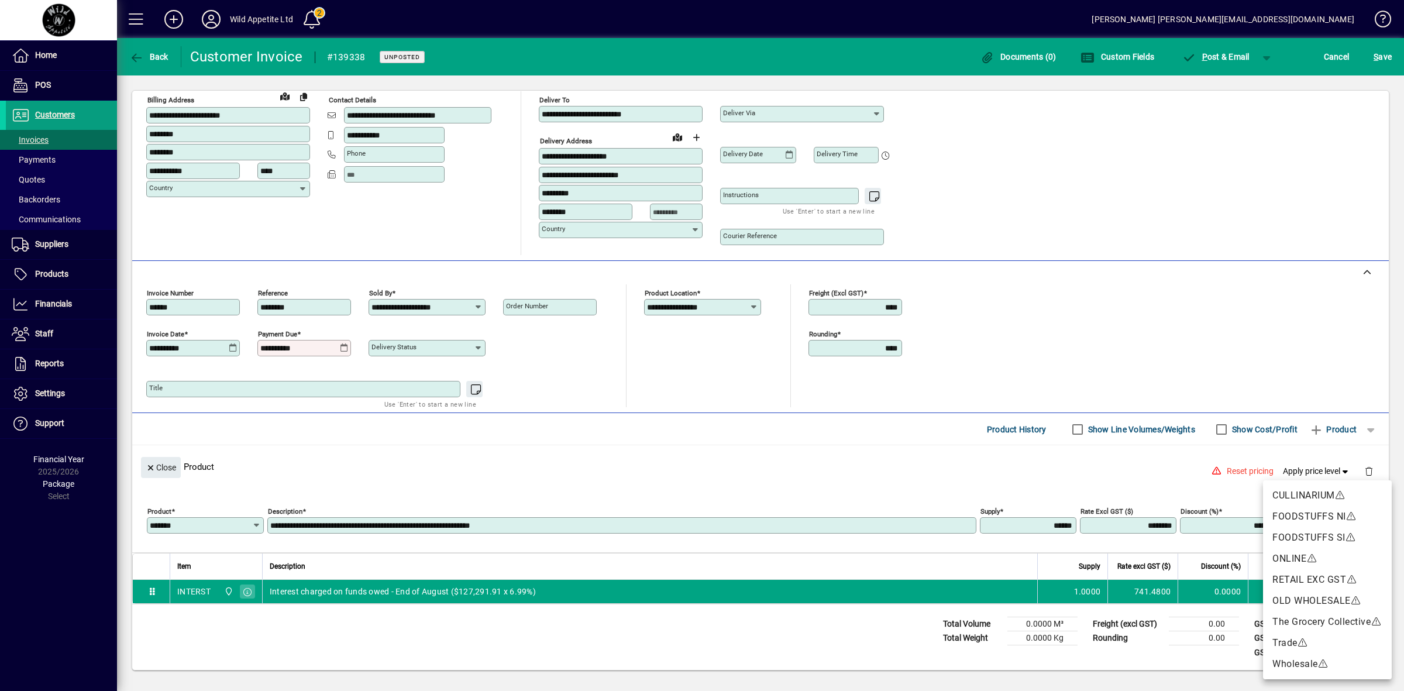
click at [1158, 477] on div at bounding box center [702, 345] width 1404 height 691
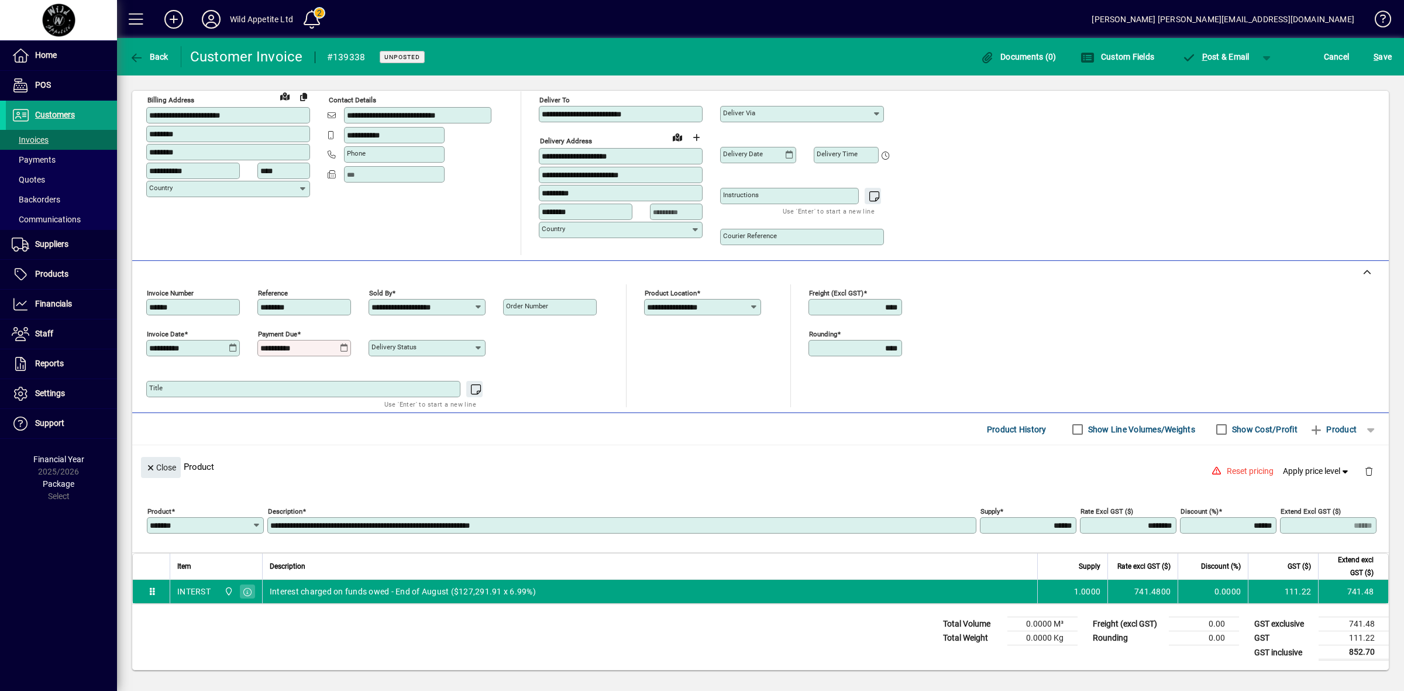
click at [1351, 641] on td "111.22" at bounding box center [1354, 638] width 70 height 14
click at [1361, 428] on span "button" at bounding box center [1371, 429] width 28 height 28
click at [1334, 449] on span "GL Account" at bounding box center [1323, 452] width 56 height 14
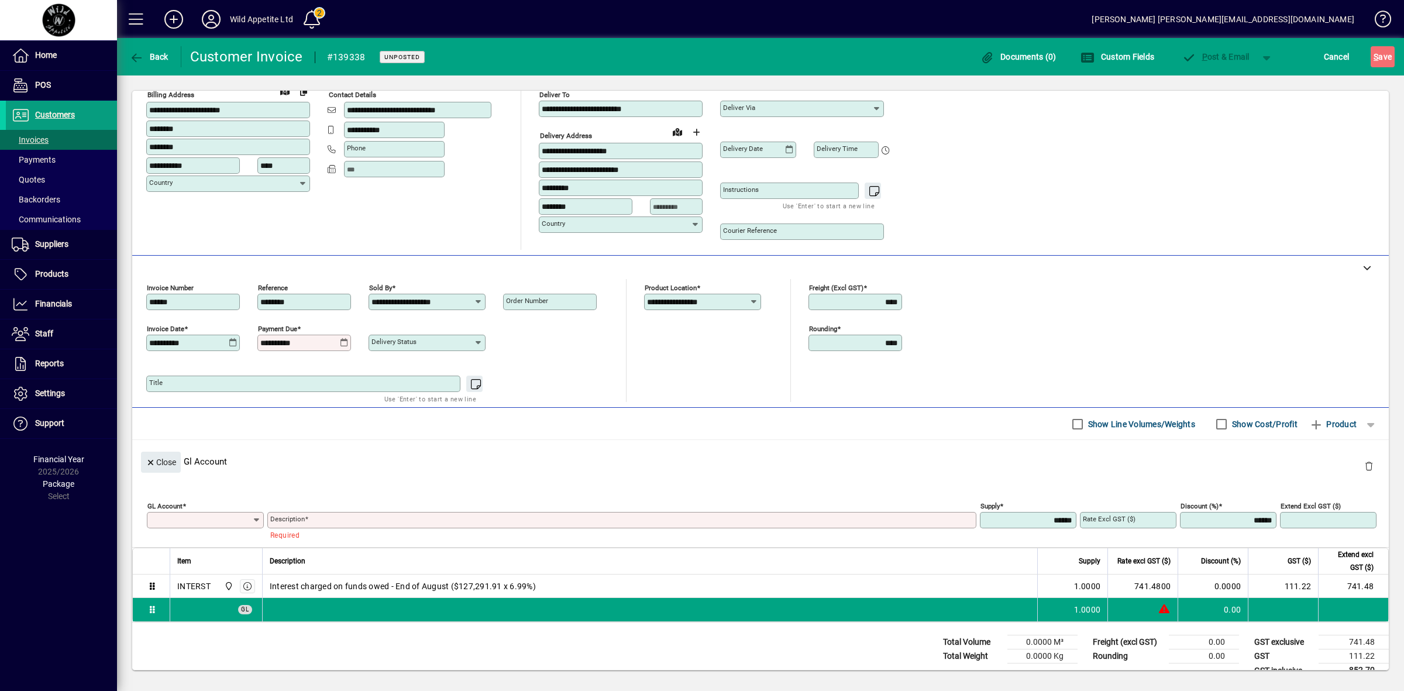
scroll to position [0, 0]
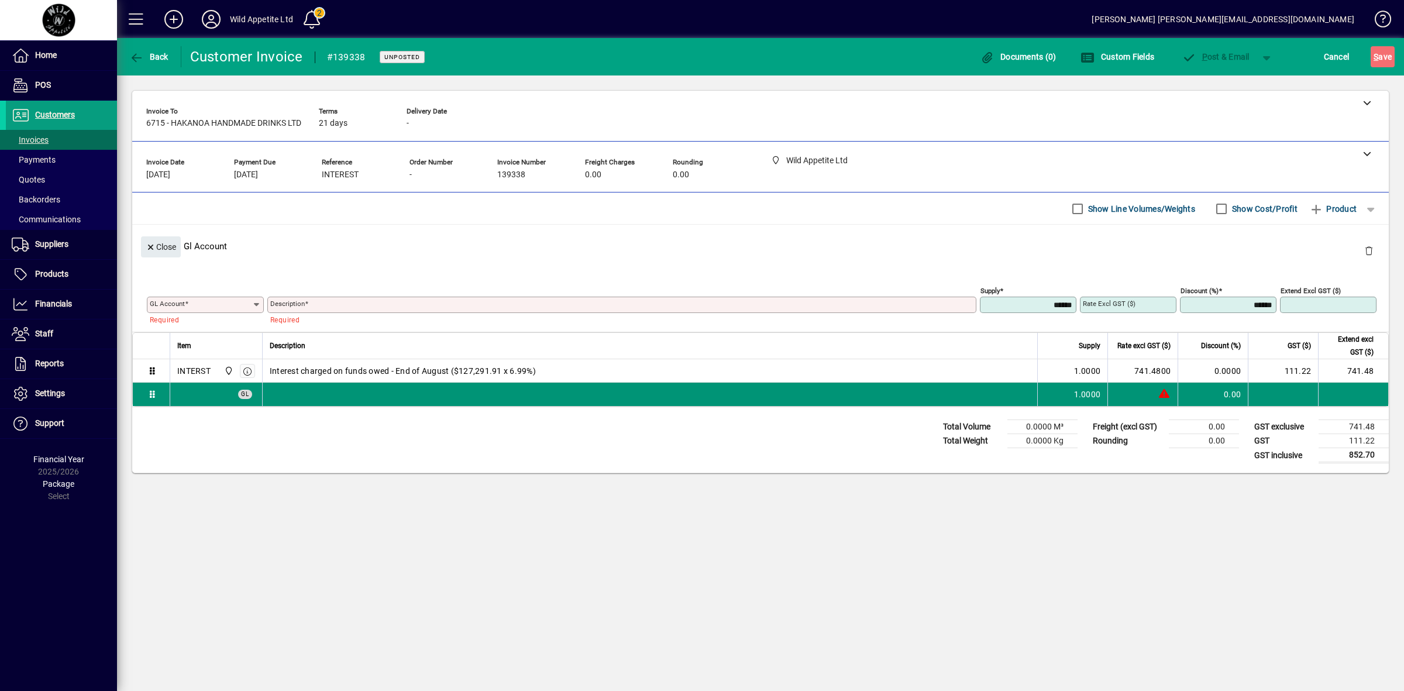
click at [200, 393] on div "GL" at bounding box center [216, 394] width 78 height 15
click at [153, 392] on icon at bounding box center [152, 394] width 11 height 8
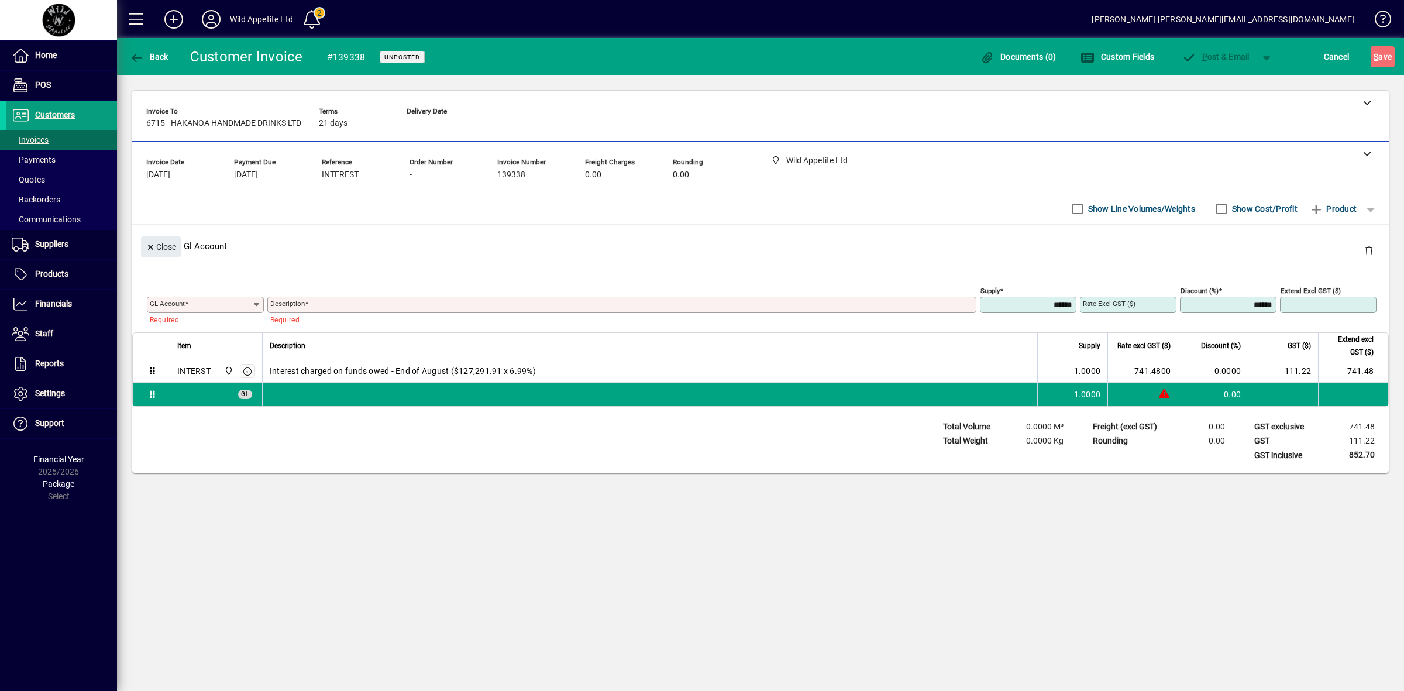
click at [152, 408] on div "Total Volume 0.0000 M³ Total Weight 0.0000 Kg Freight (excl GST) 0.00 Rounding …" at bounding box center [760, 440] width 1257 height 66
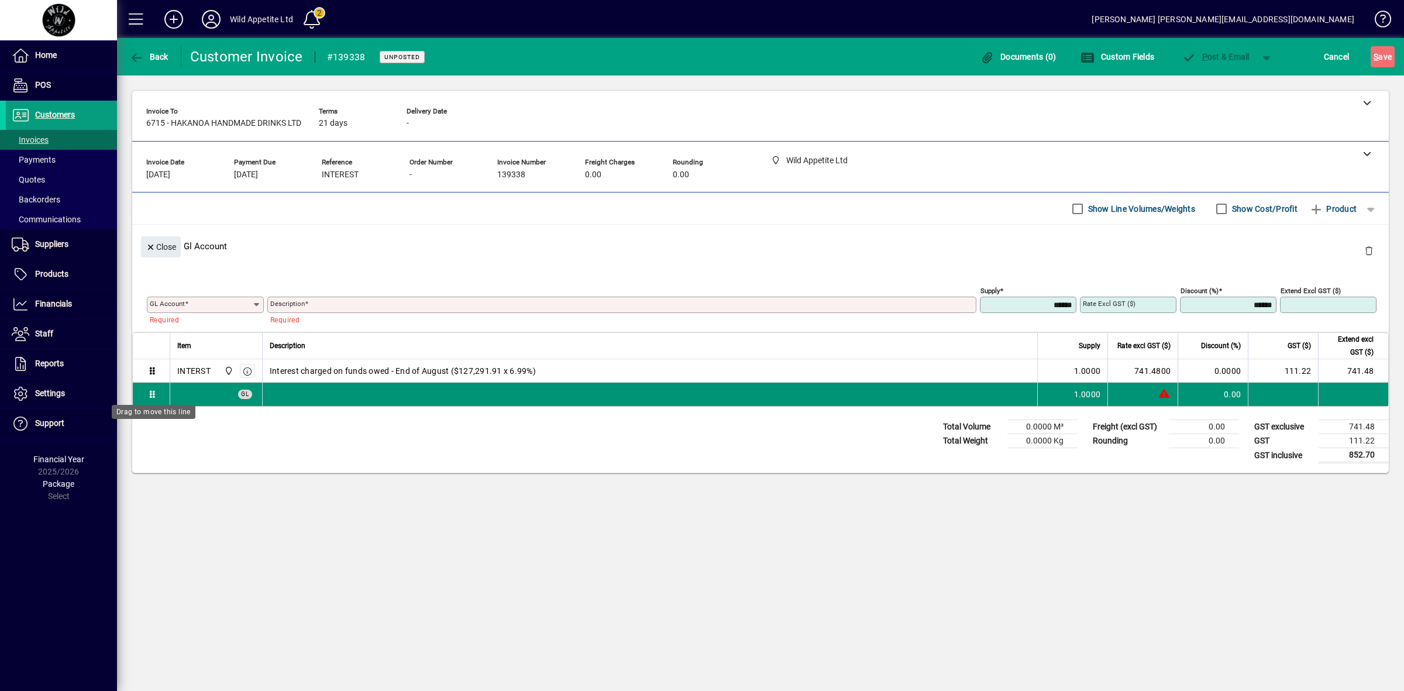
click at [151, 398] on icon at bounding box center [152, 394] width 11 height 8
click at [1126, 397] on div at bounding box center [1143, 394] width 56 height 12
click at [1094, 393] on span "1.0000" at bounding box center [1087, 394] width 27 height 12
click at [156, 390] on td at bounding box center [151, 394] width 37 height 23
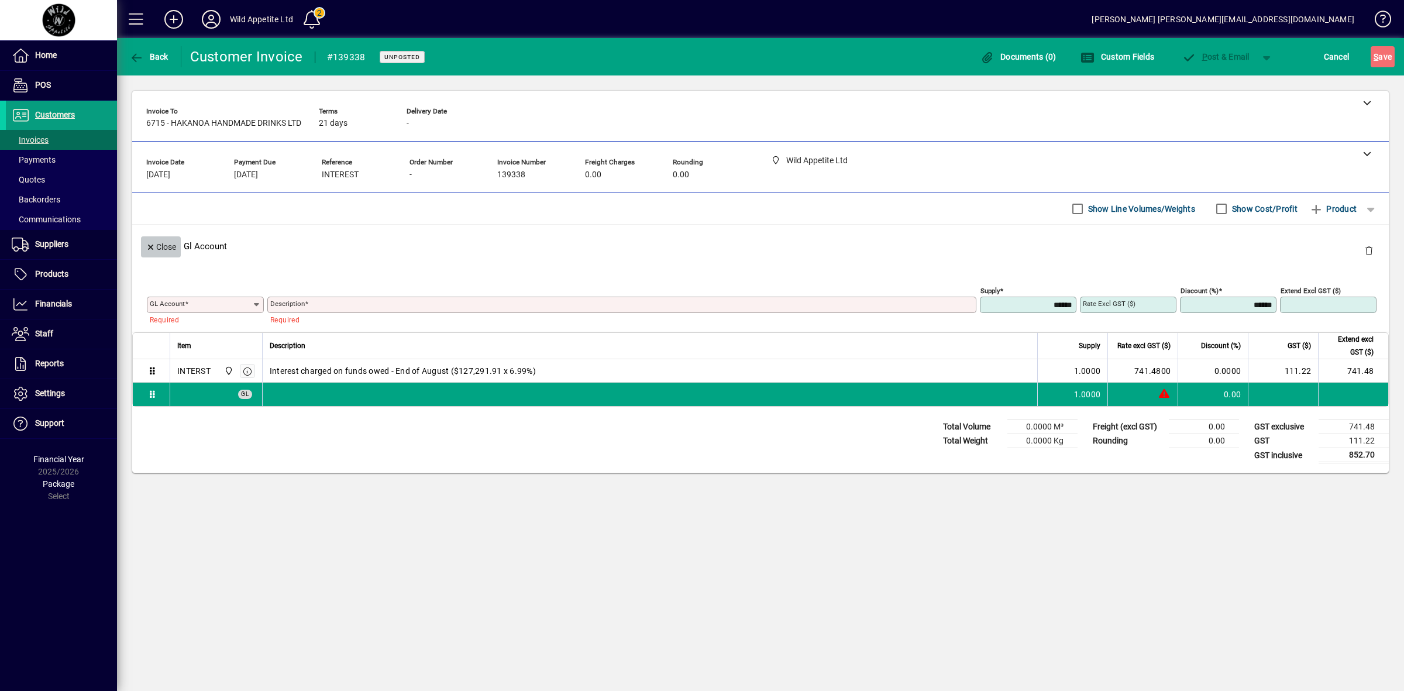
click at [166, 247] on span "Close" at bounding box center [161, 246] width 30 height 19
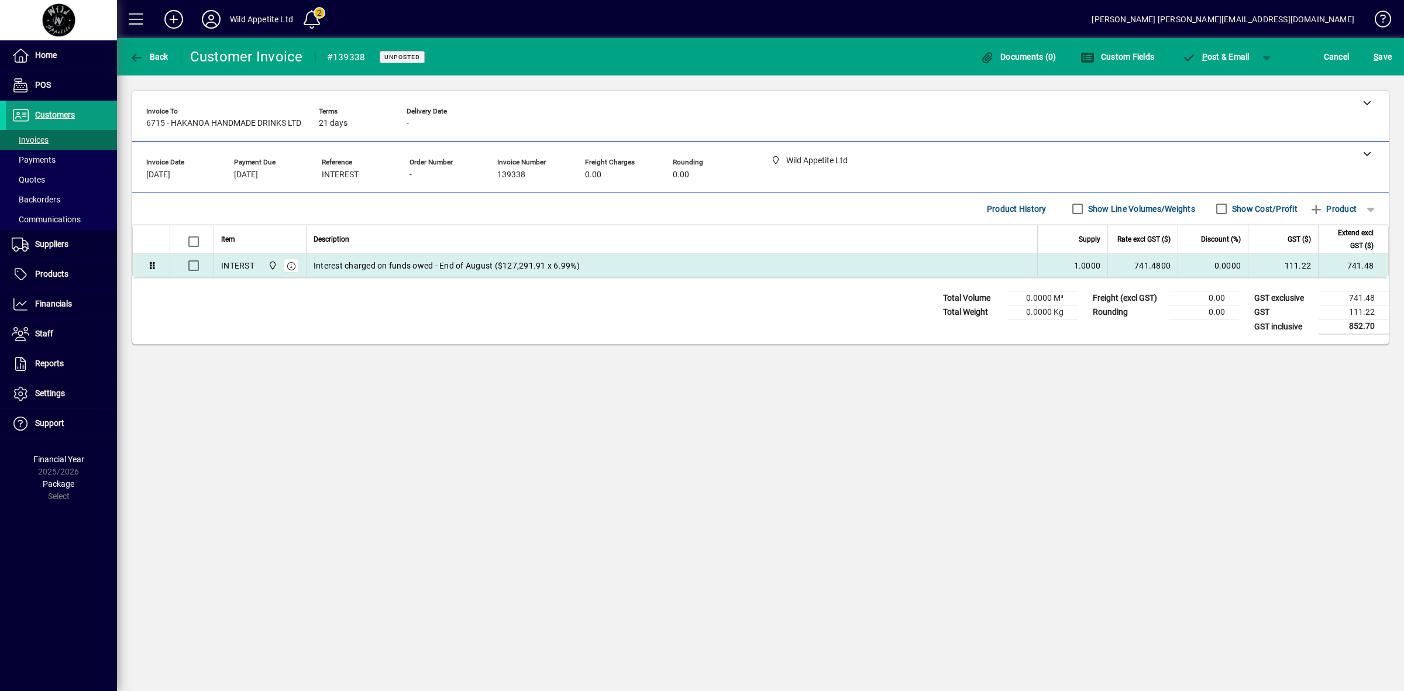
click at [586, 267] on div "Interest charged on funds owed - End of August ($127,291.91 x 6.99%)" at bounding box center [672, 266] width 717 height 12
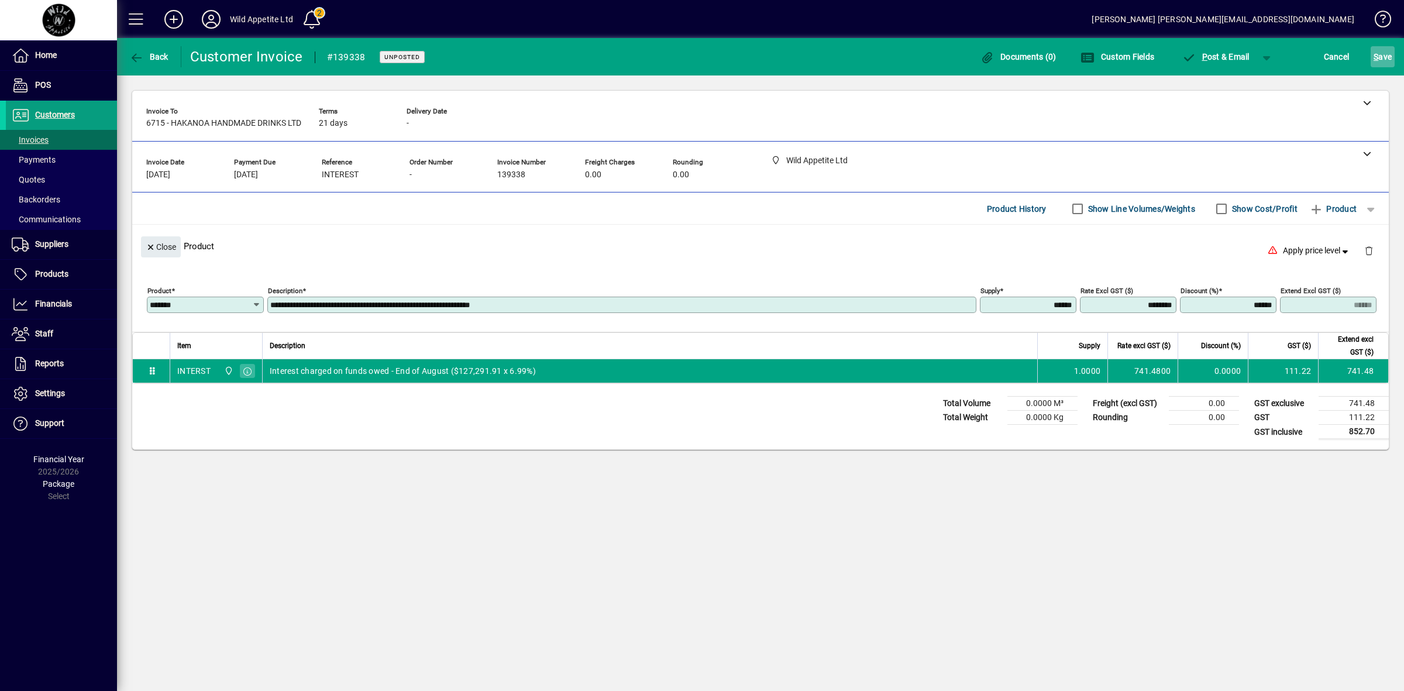
click at [1379, 53] on span "S ave" at bounding box center [1383, 56] width 18 height 19
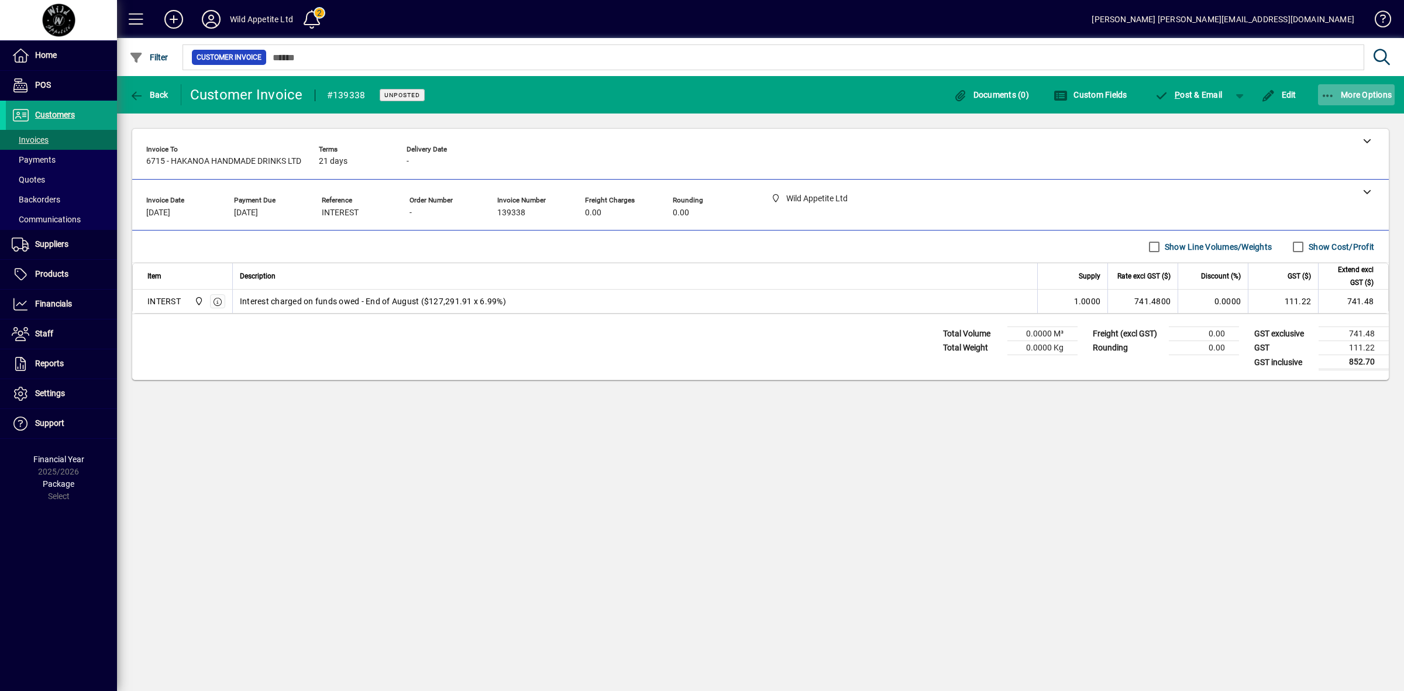
click at [1361, 92] on span "More Options" at bounding box center [1356, 94] width 71 height 9
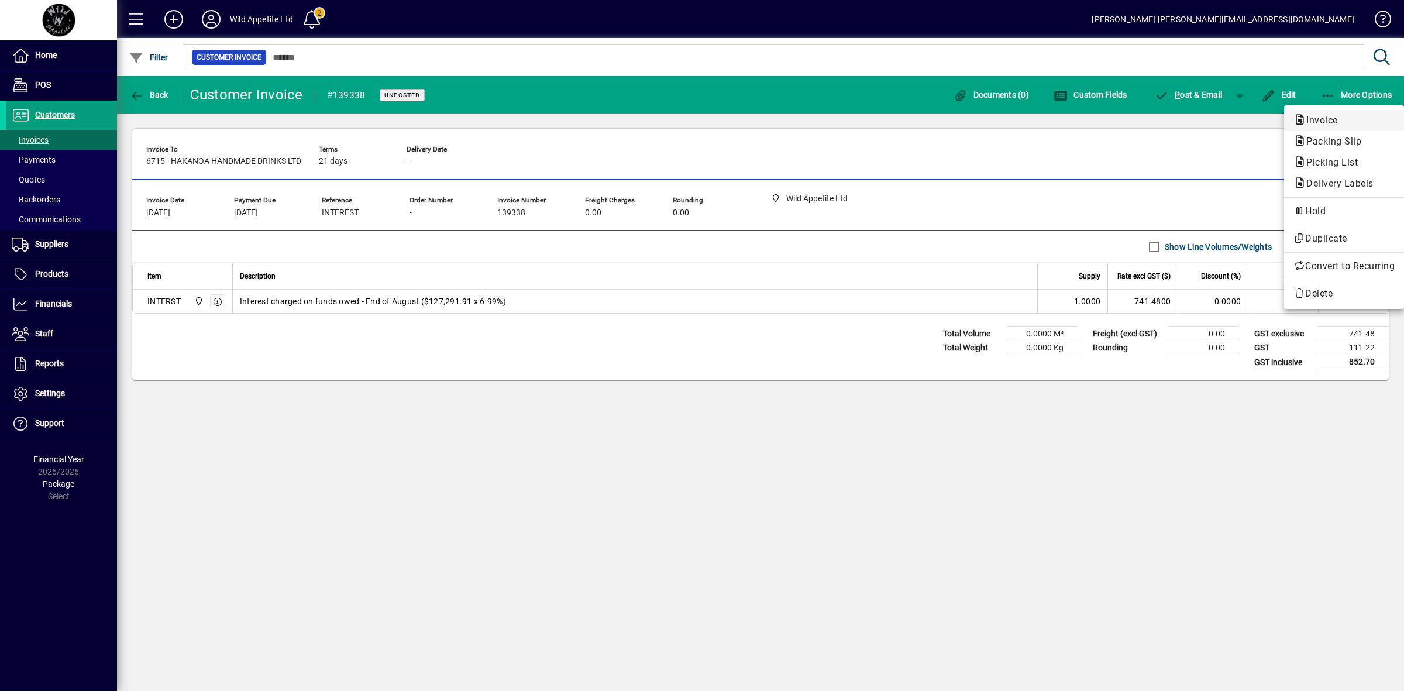
click at [1321, 112] on button "Invoice" at bounding box center [1344, 120] width 120 height 21
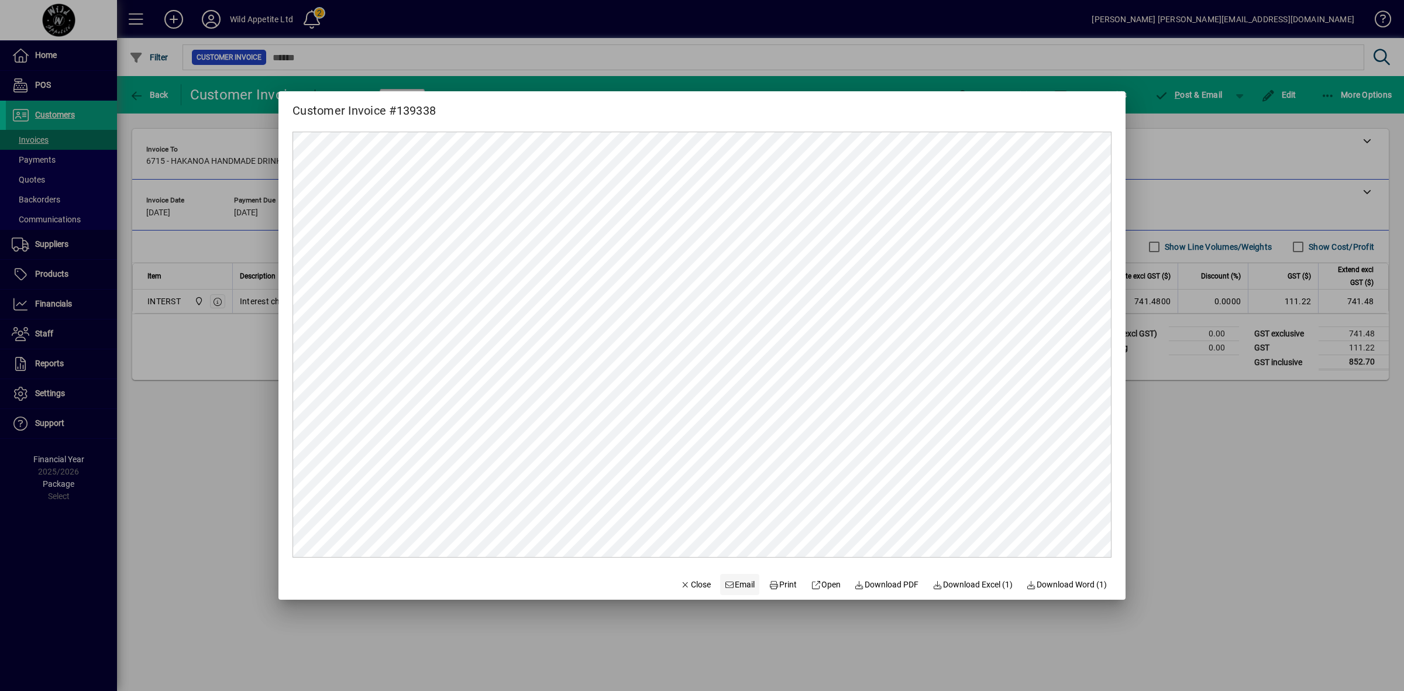
click at [740, 586] on span "Email" at bounding box center [740, 585] width 30 height 12
click at [1195, 472] on div at bounding box center [702, 345] width 1404 height 691
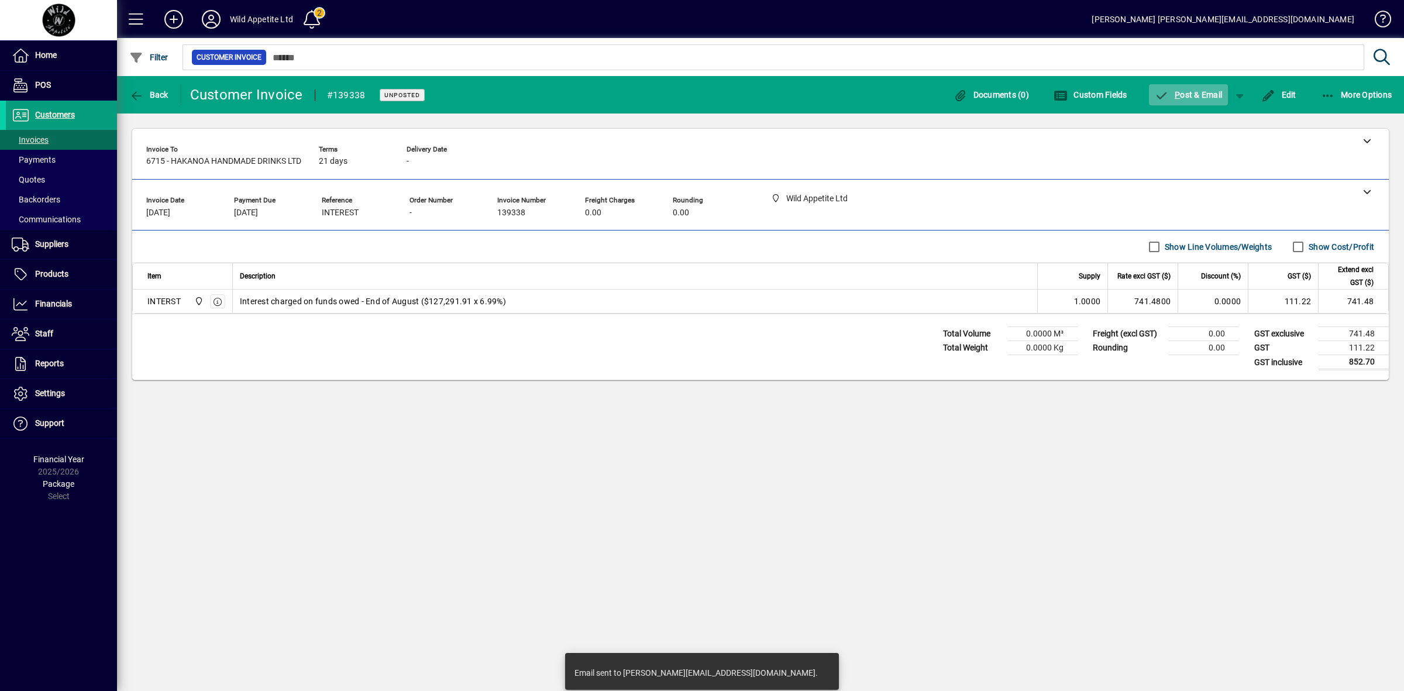
click at [1191, 91] on span "P ost & Email" at bounding box center [1189, 94] width 68 height 9
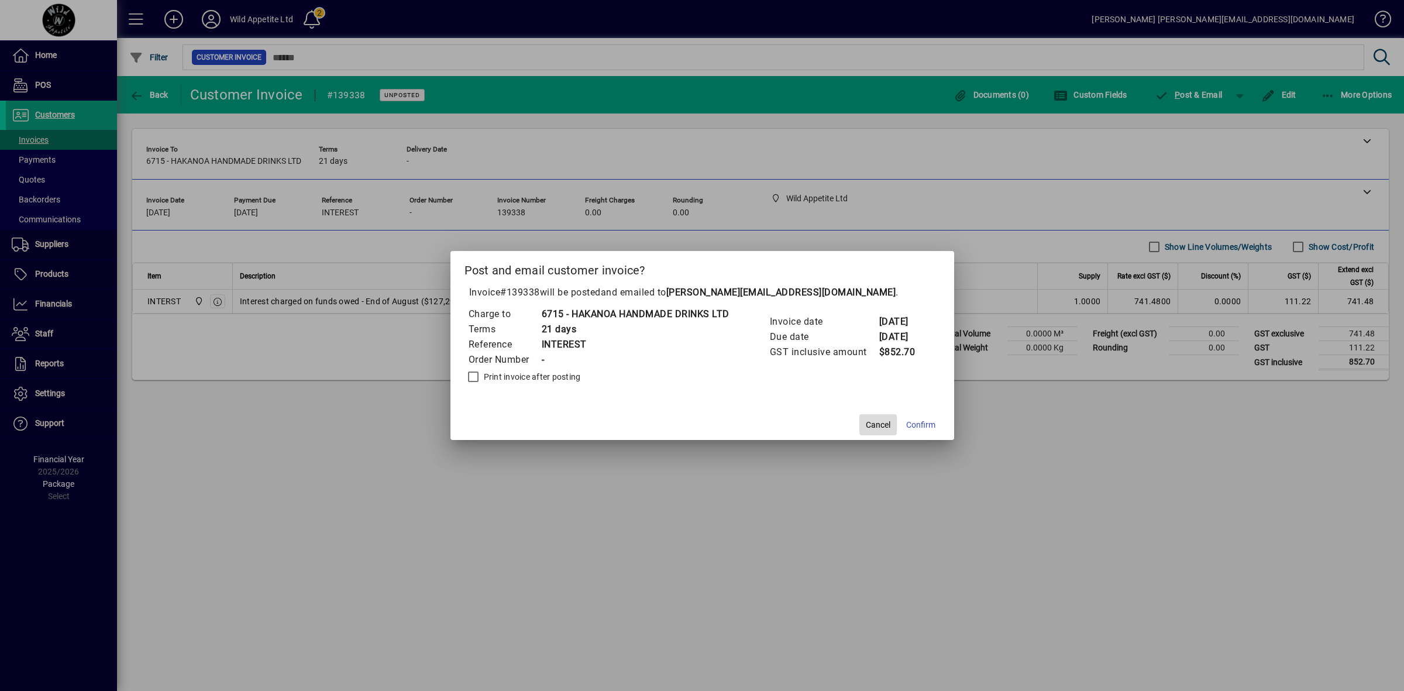
click at [881, 427] on span "Cancel" at bounding box center [878, 425] width 25 height 12
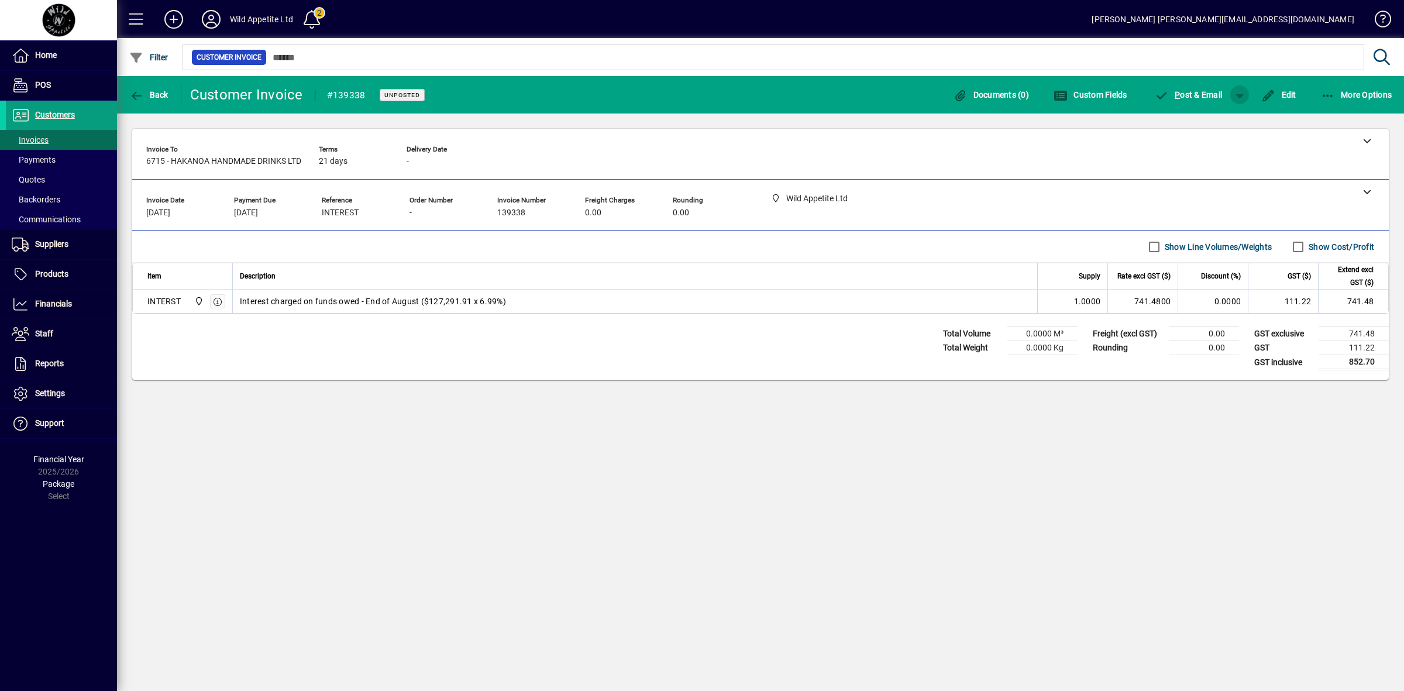
click at [1243, 92] on span "button" at bounding box center [1240, 95] width 28 height 28
click at [1211, 115] on span "P ost" at bounding box center [1203, 119] width 42 height 9
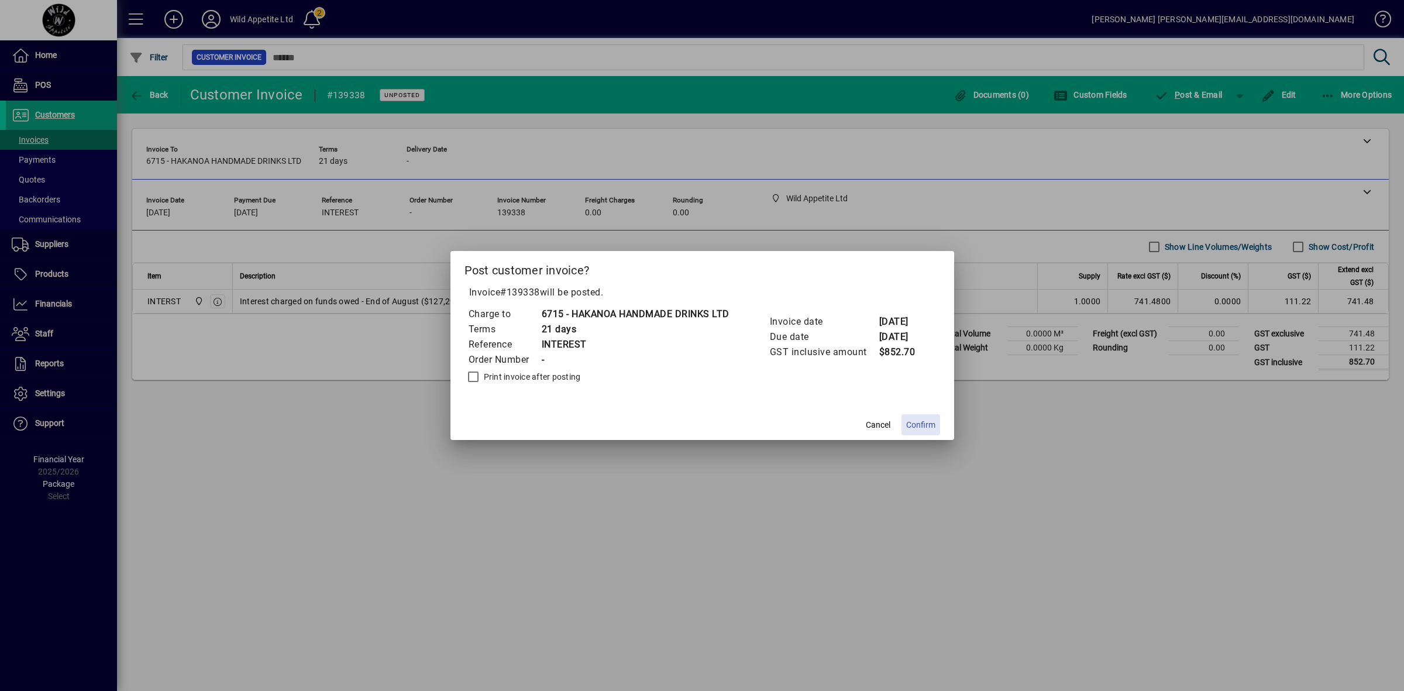
click at [934, 419] on span "Confirm" at bounding box center [920, 425] width 29 height 12
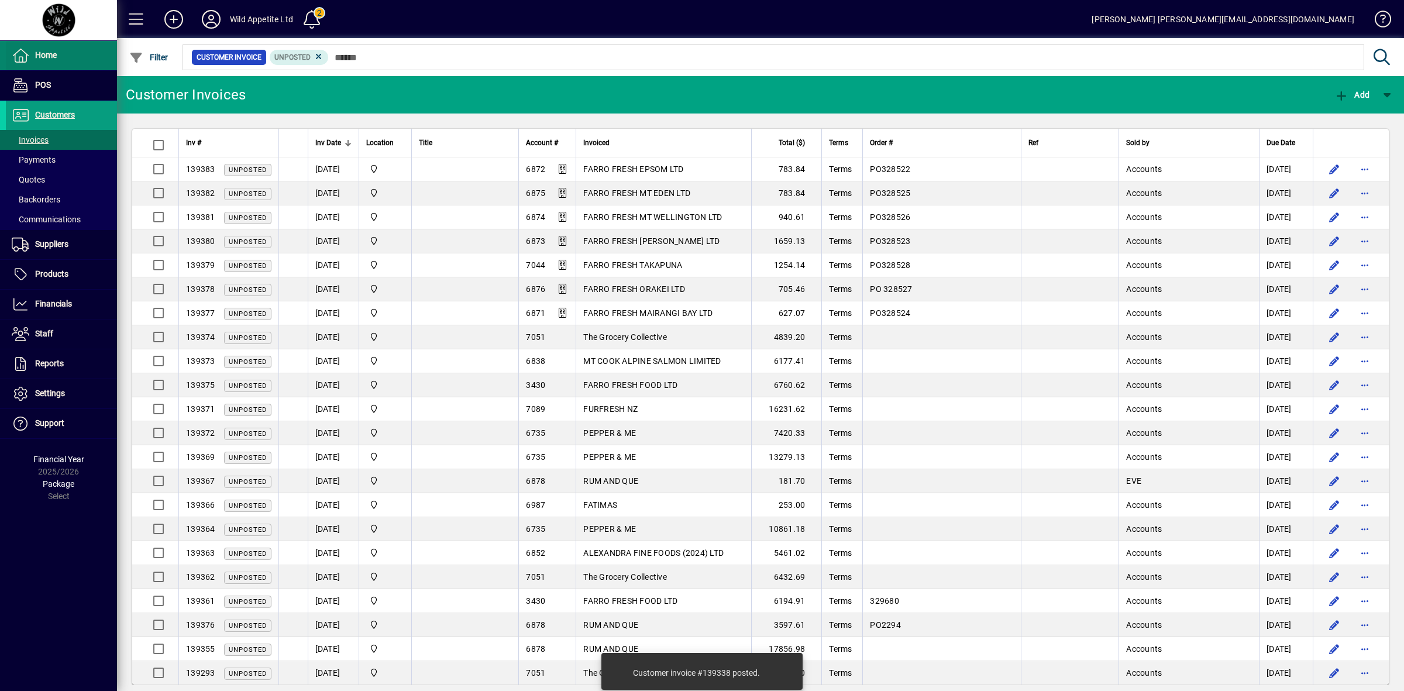
click at [44, 53] on span "Home" at bounding box center [46, 54] width 22 height 9
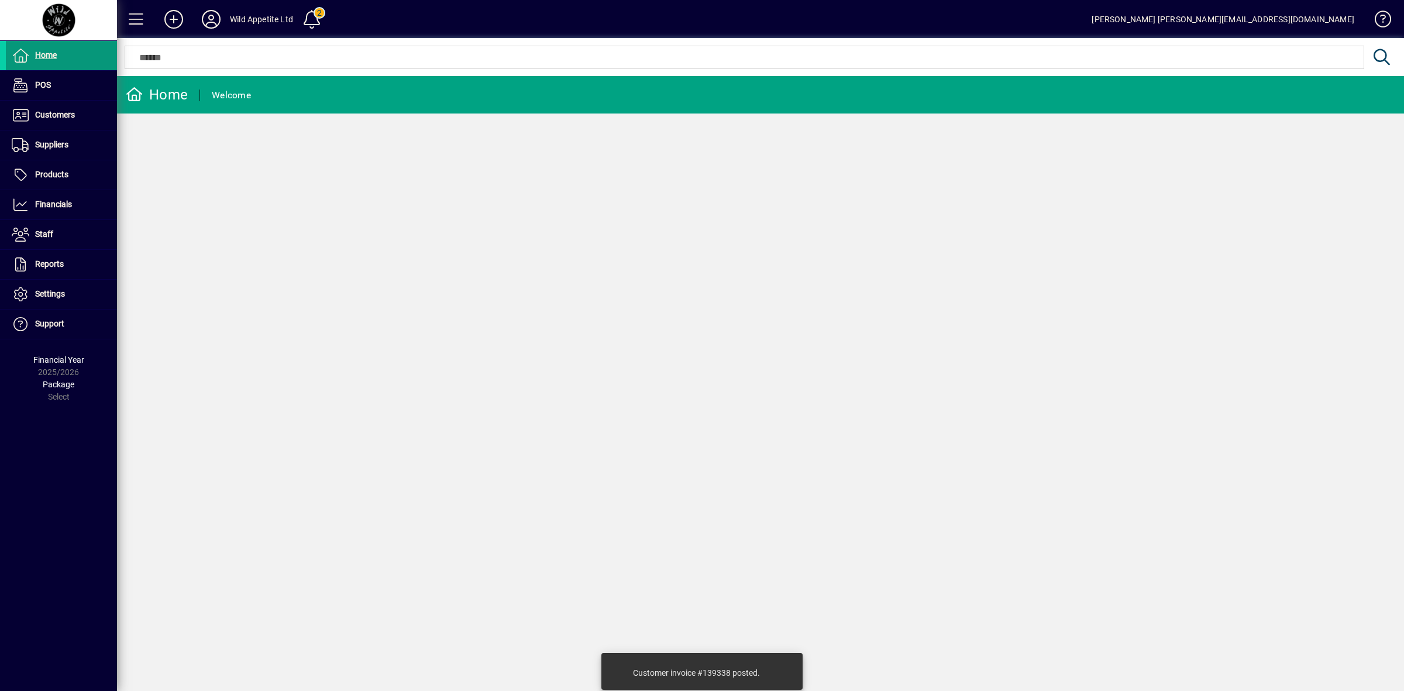
click at [51, 54] on span "Home" at bounding box center [46, 54] width 22 height 9
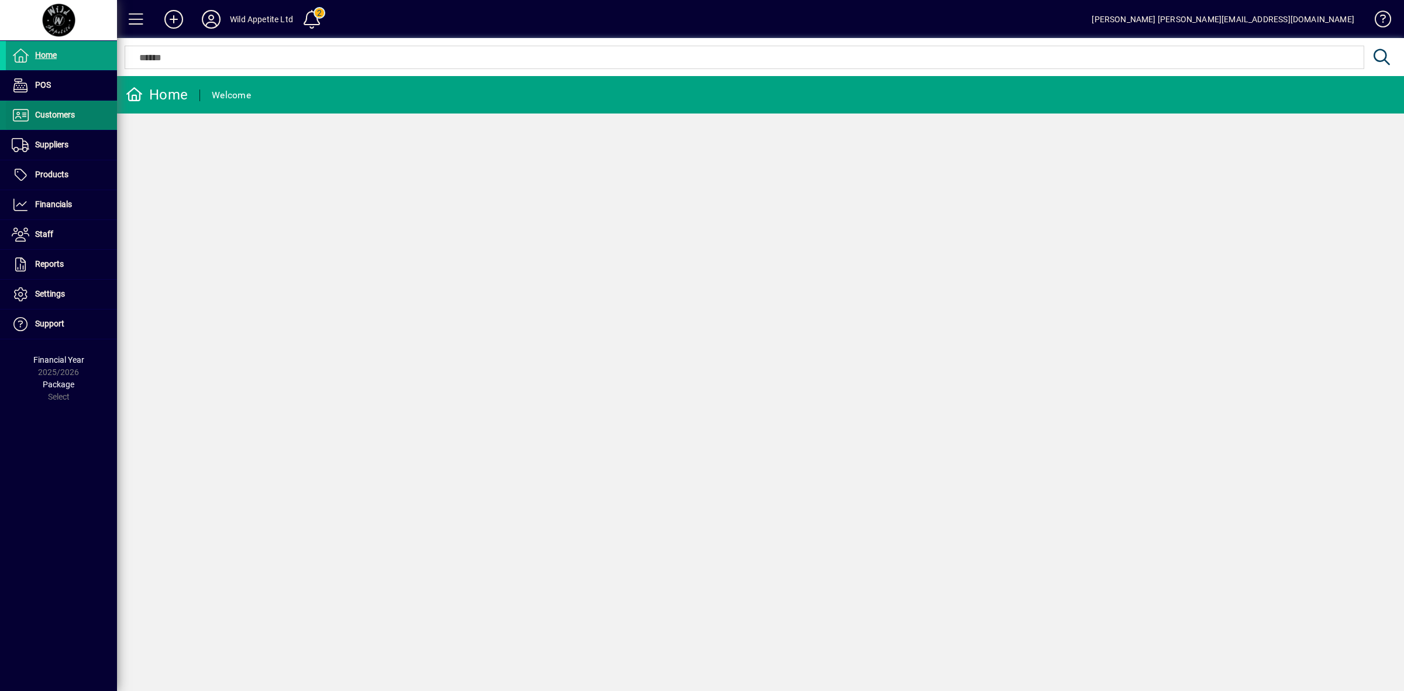
click at [82, 112] on span at bounding box center [61, 115] width 111 height 28
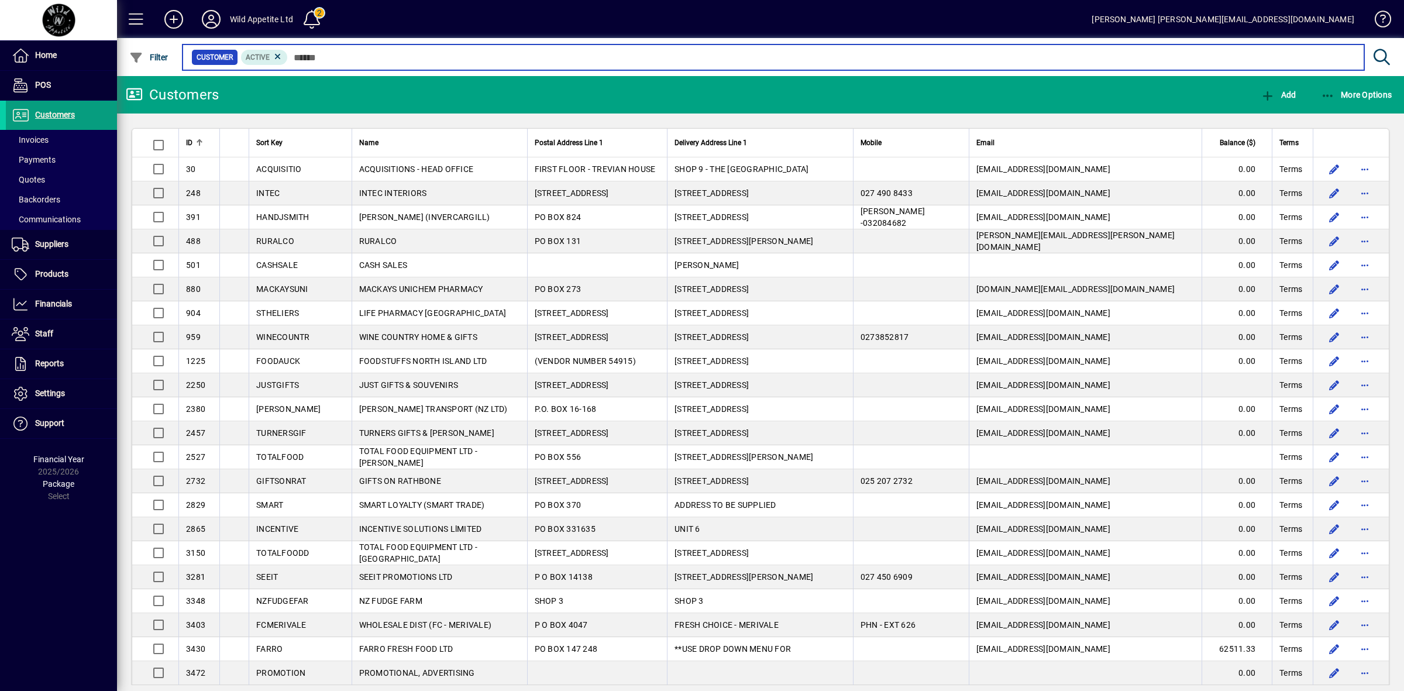
click at [325, 58] on input "text" at bounding box center [821, 57] width 1067 height 16
type input "****"
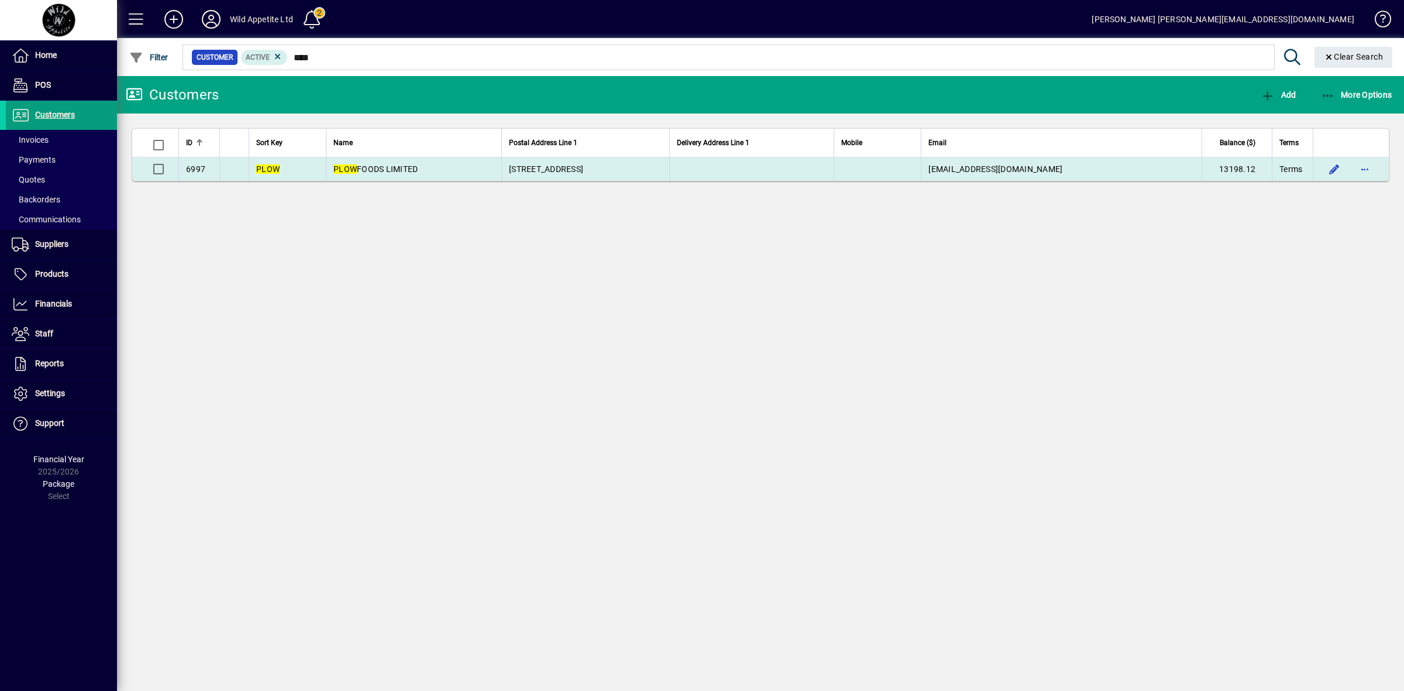
click at [404, 168] on span "PLOW FOODS LIMITED" at bounding box center [375, 168] width 84 height 9
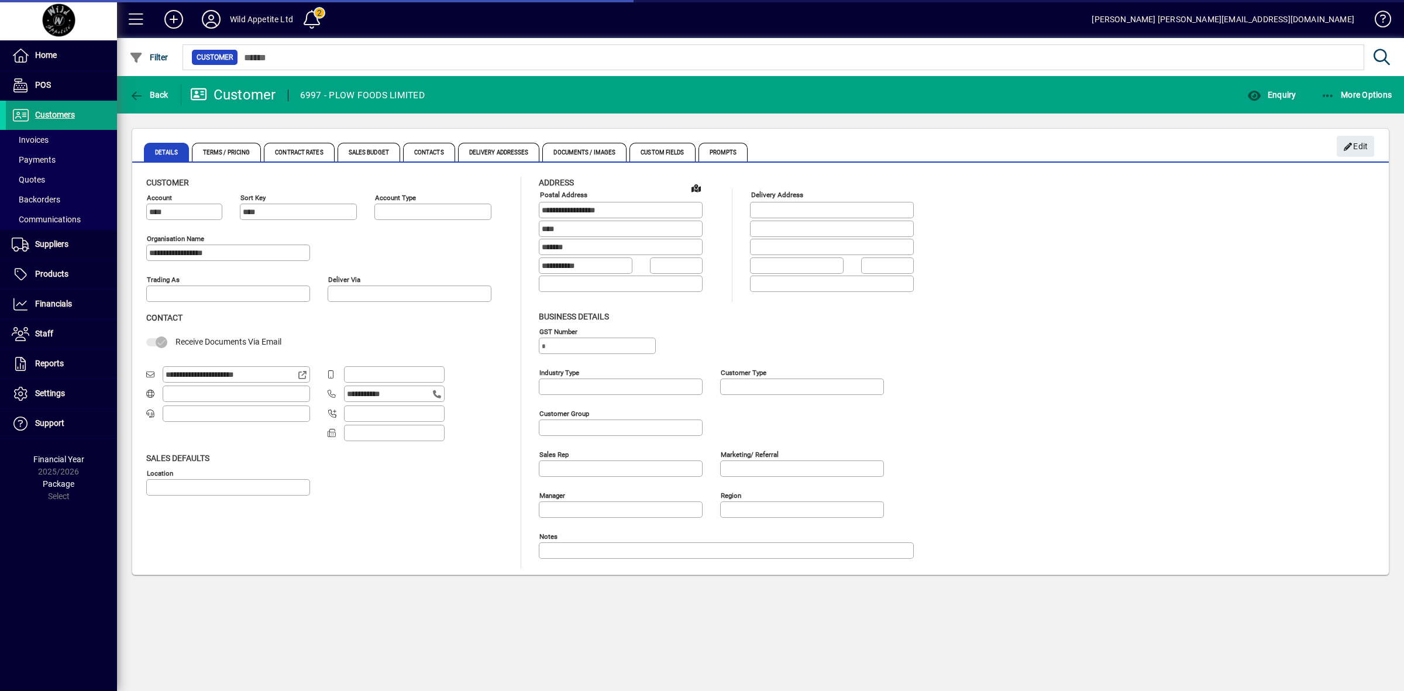
type input "**********"
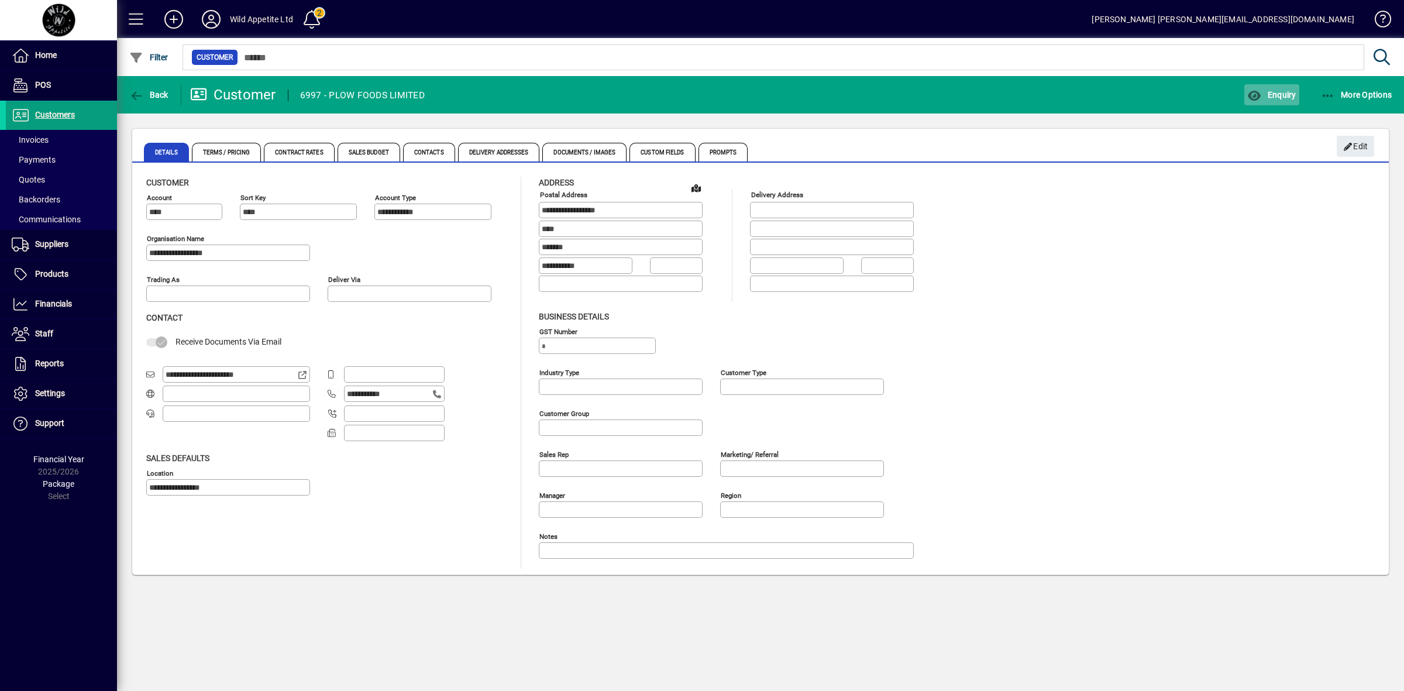
click at [1274, 97] on span "Enquiry" at bounding box center [1271, 94] width 49 height 9
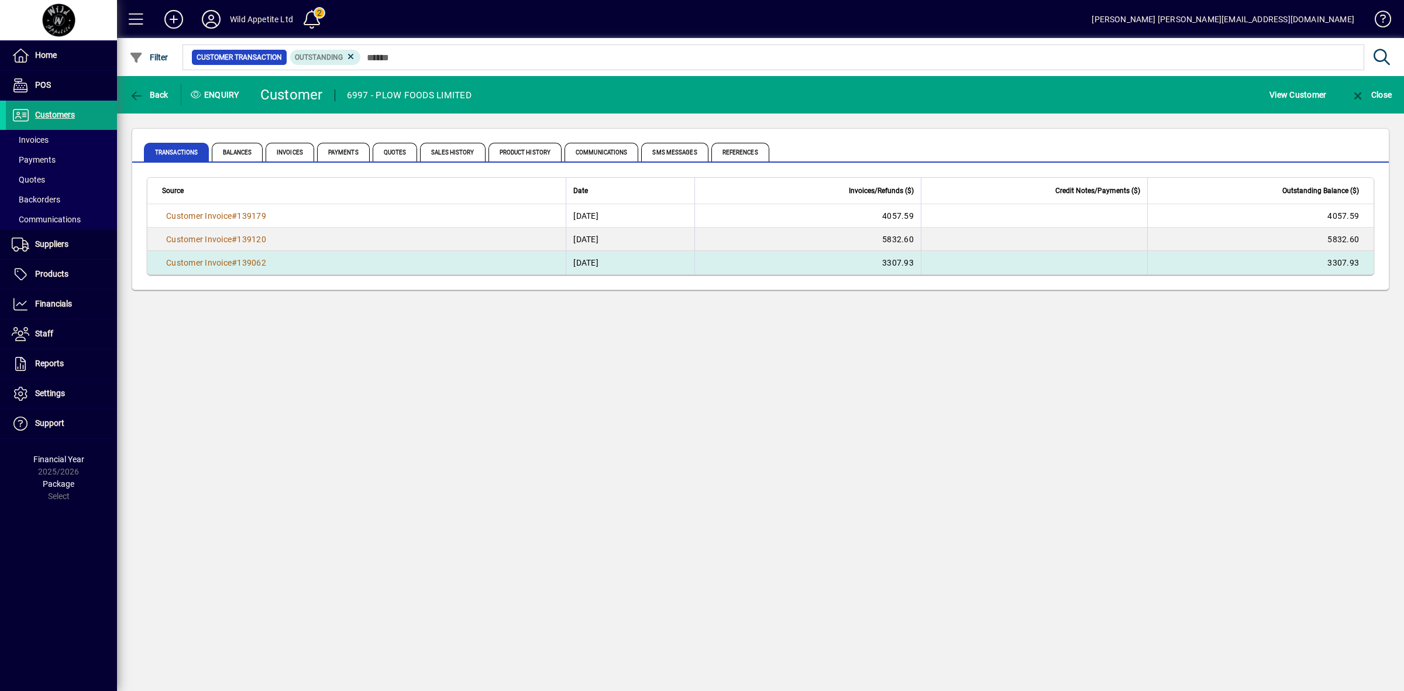
click at [921, 264] on td "3307.93" at bounding box center [807, 262] width 226 height 23
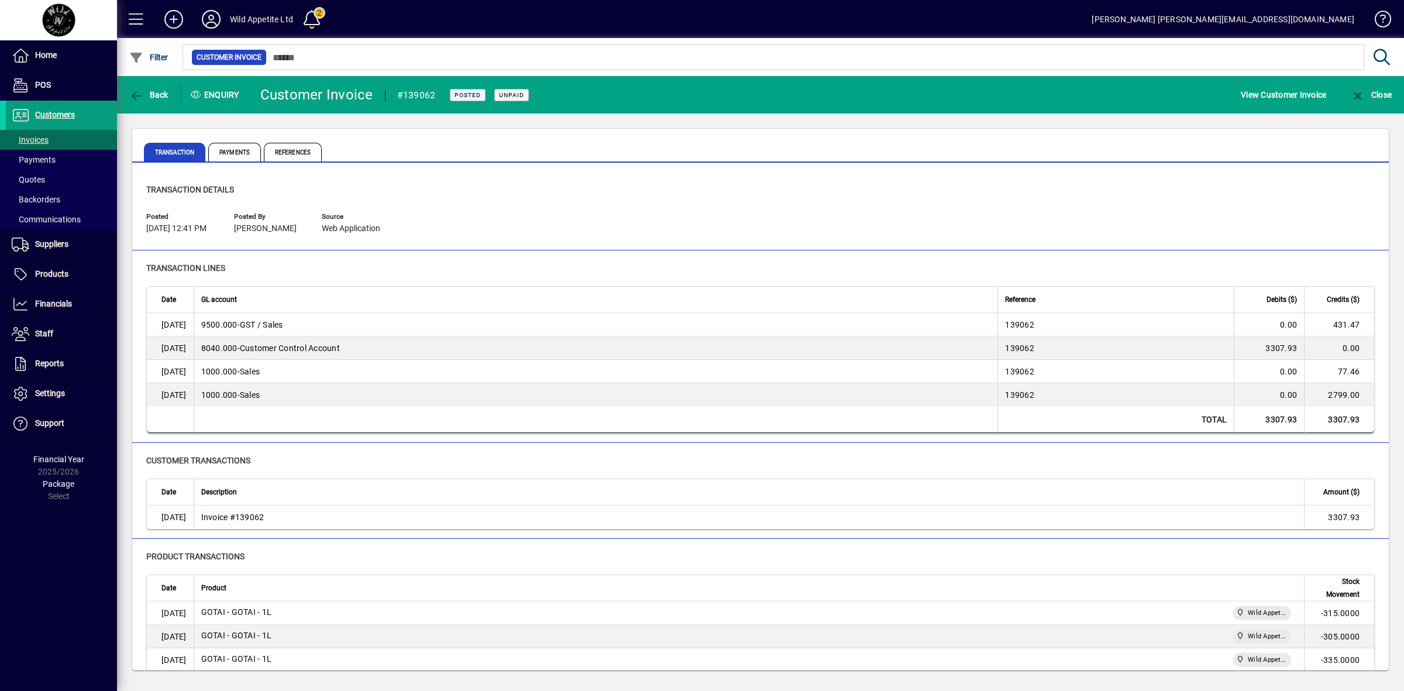
scroll to position [59, 0]
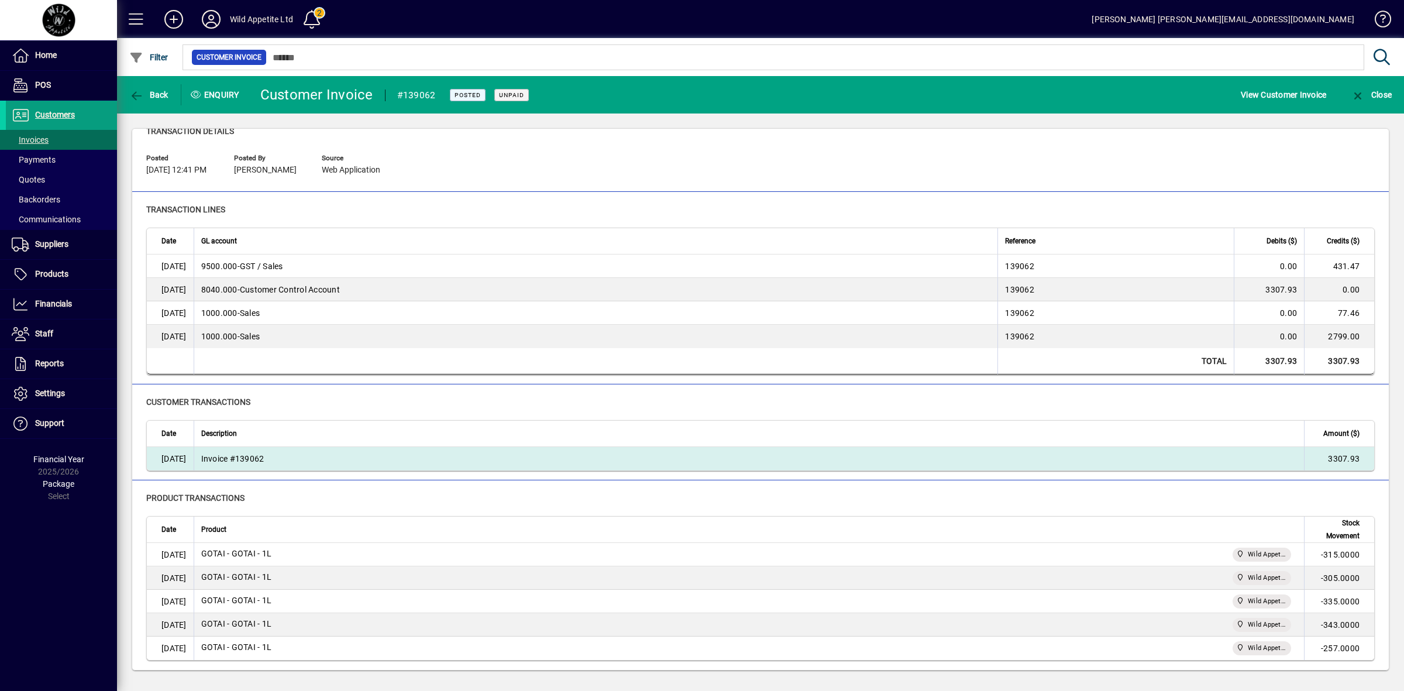
click at [303, 460] on td "Invoice #139062" at bounding box center [749, 458] width 1111 height 23
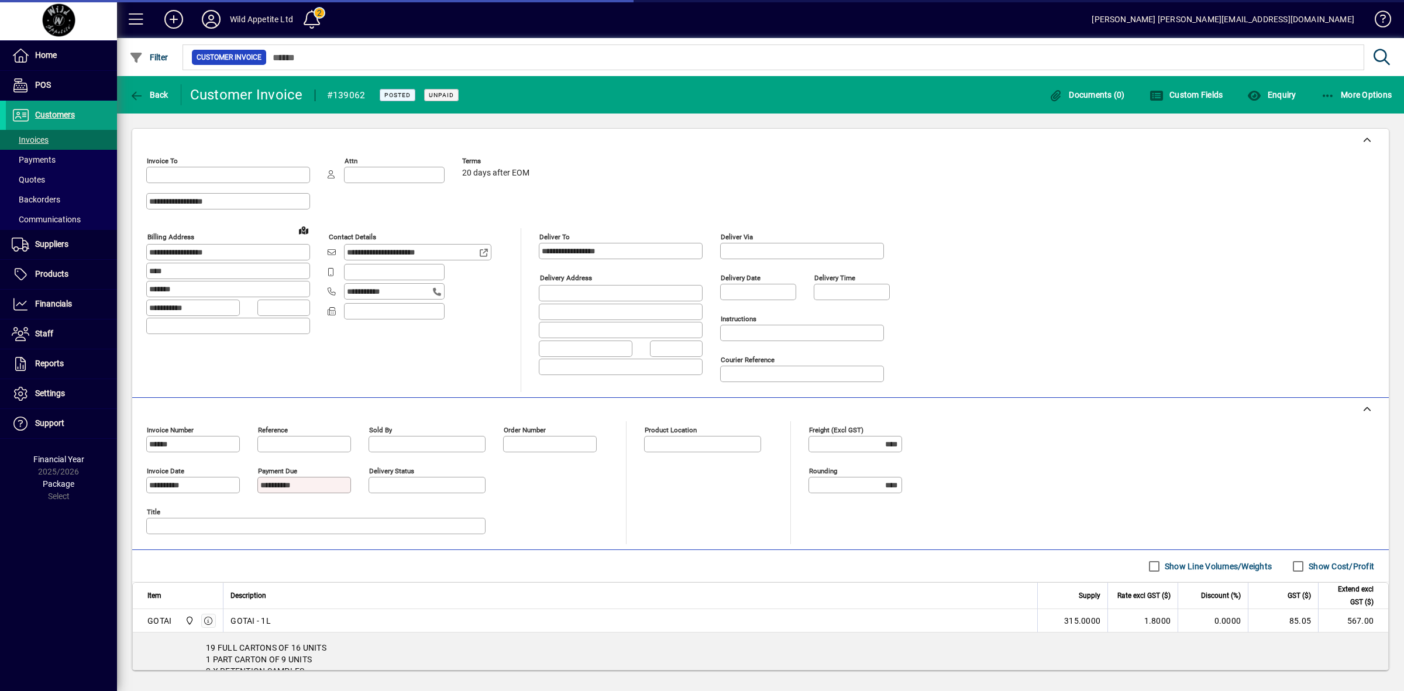
type input "**********"
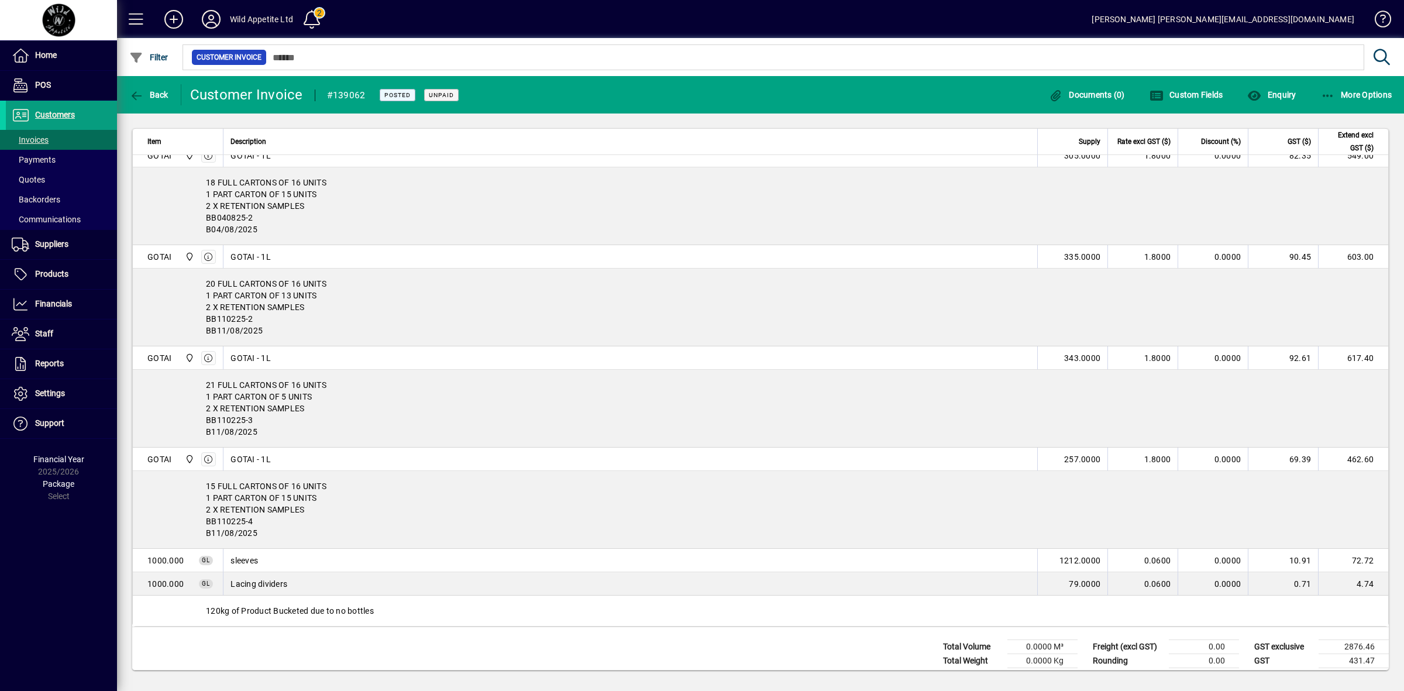
scroll to position [585, 0]
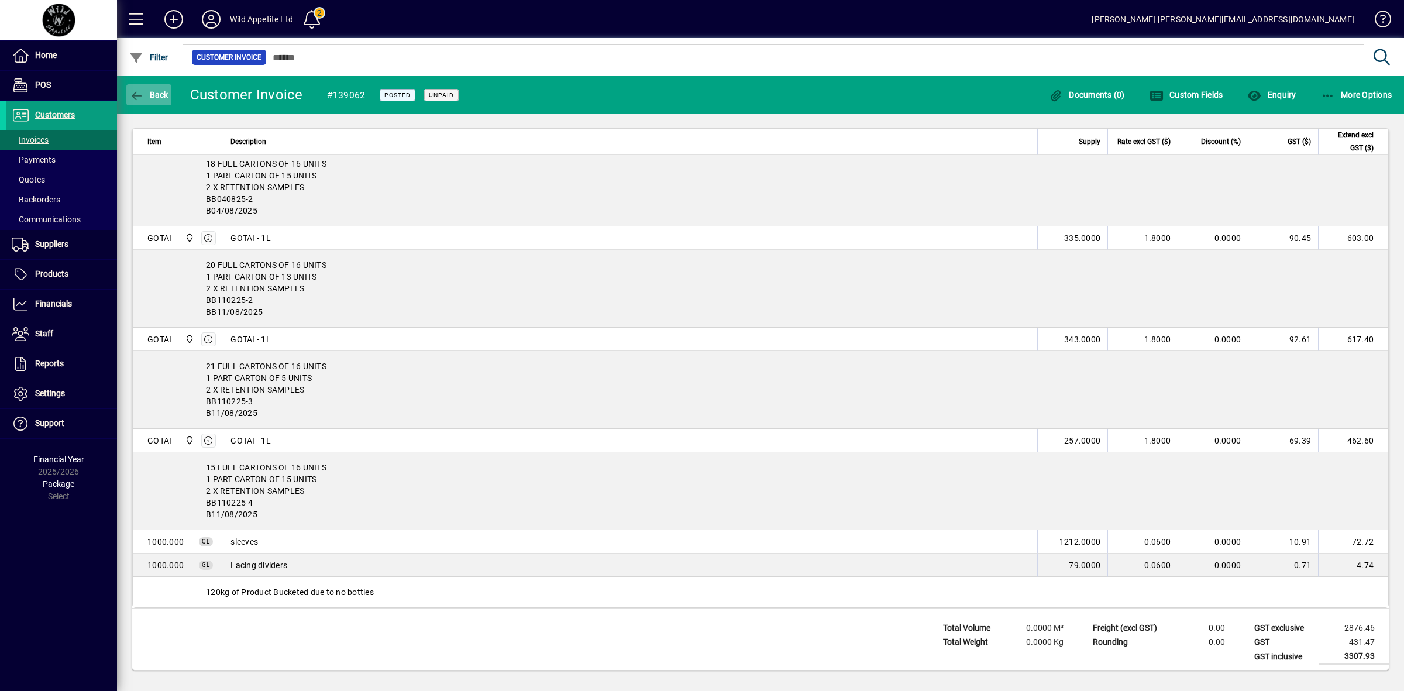
click at [147, 88] on span "button" at bounding box center [148, 95] width 45 height 28
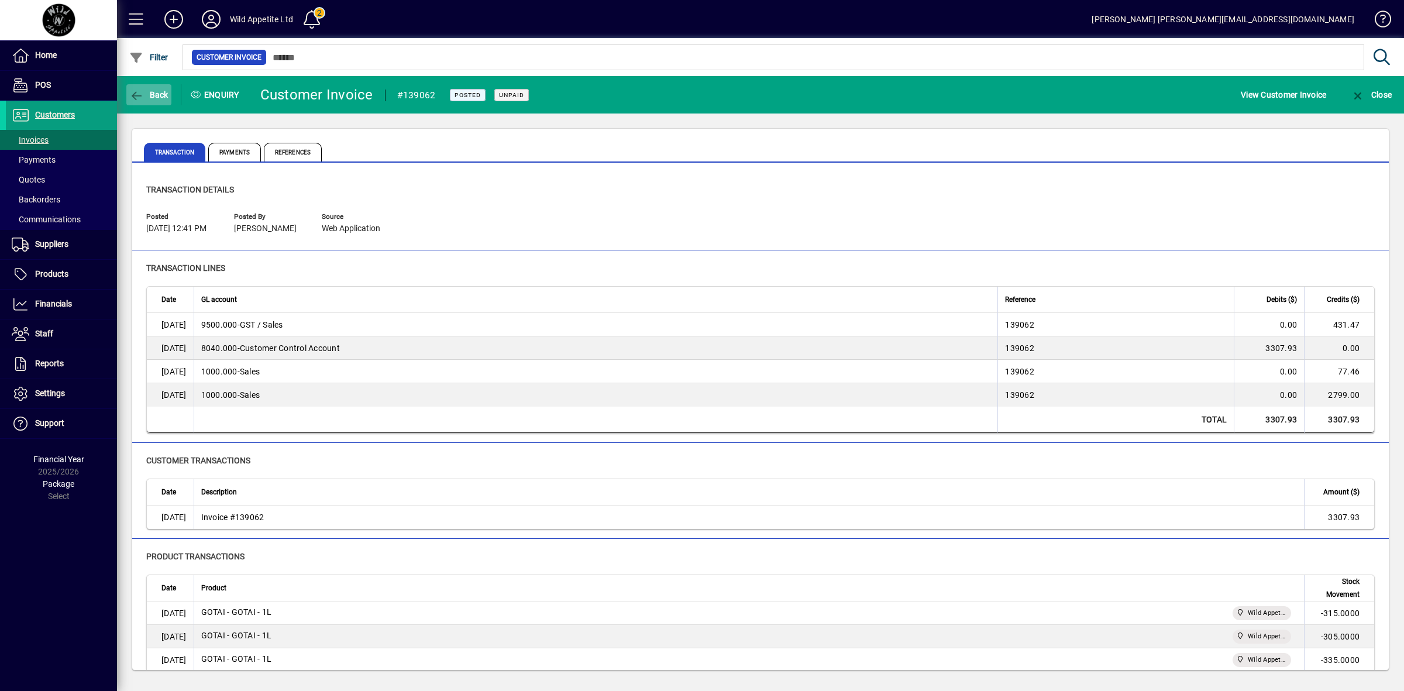
click at [146, 91] on span "Back" at bounding box center [148, 94] width 39 height 9
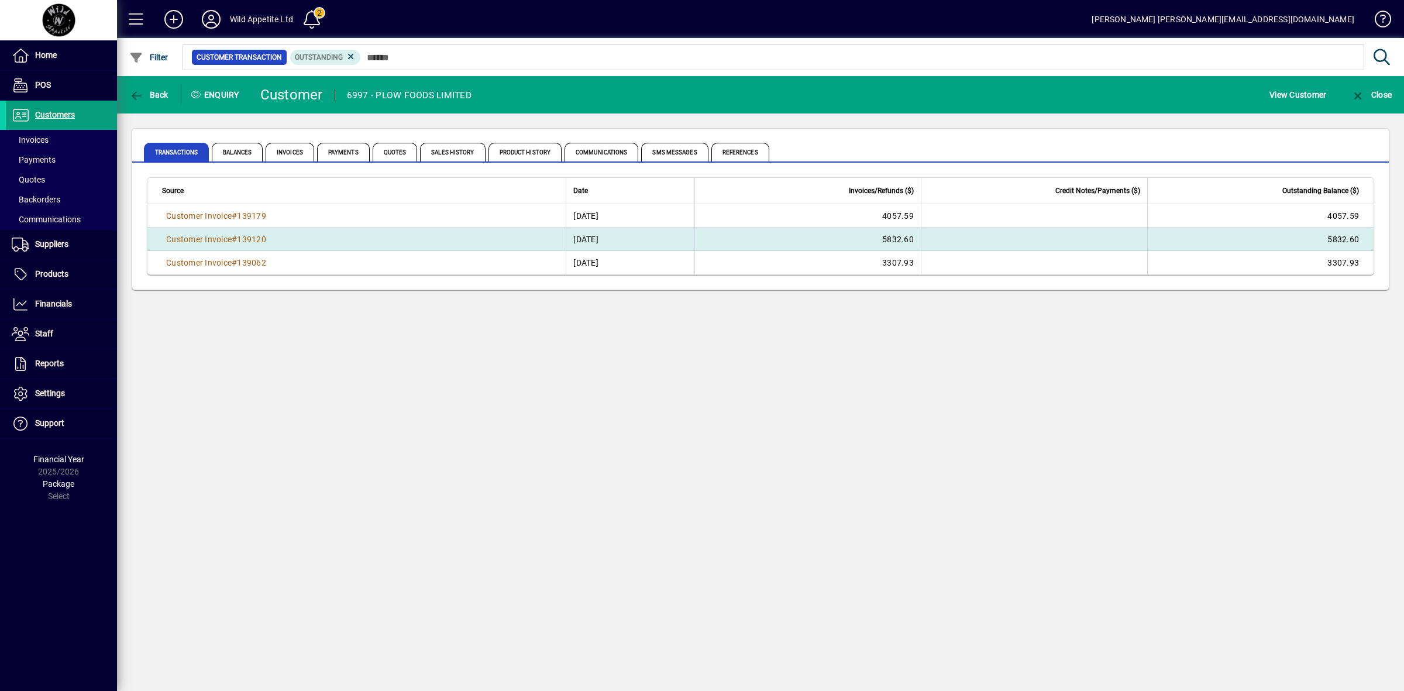
click at [899, 237] on td "5832.60" at bounding box center [807, 239] width 226 height 23
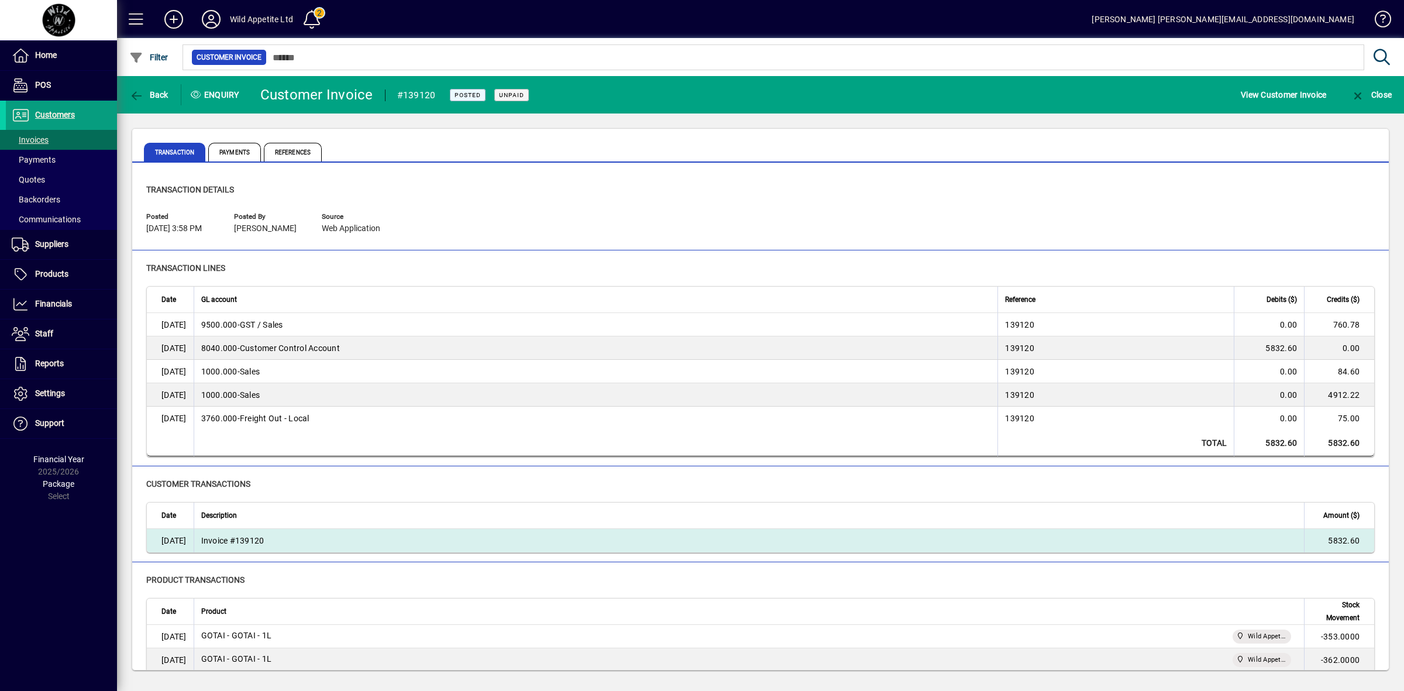
click at [305, 536] on td "Invoice #139120" at bounding box center [749, 540] width 1111 height 23
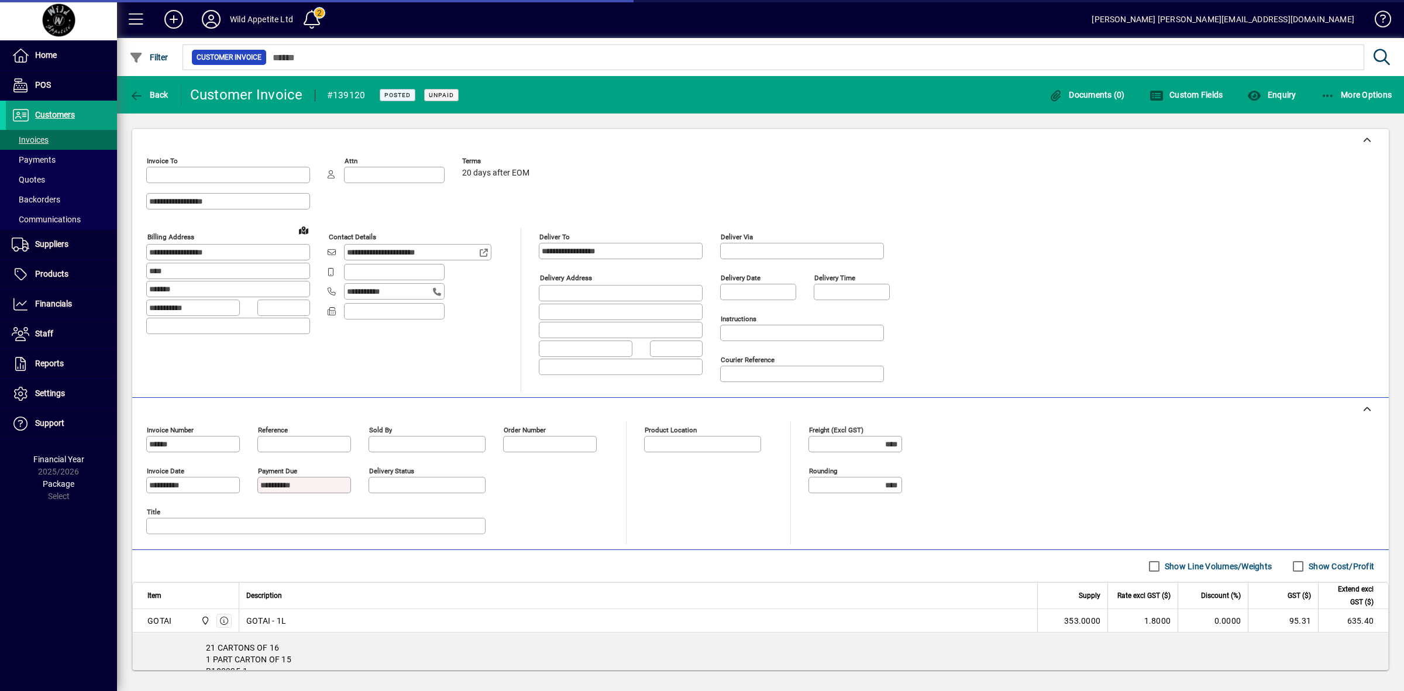
type input "**********"
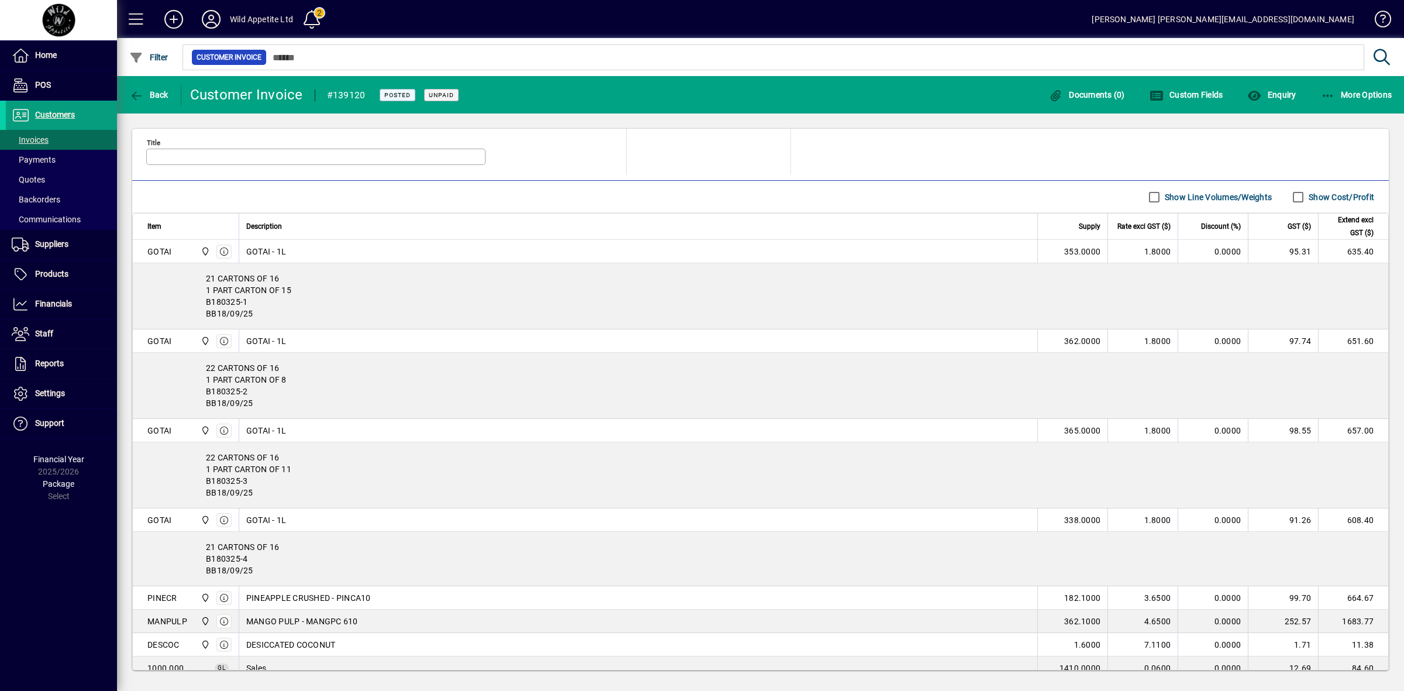
scroll to position [475, 0]
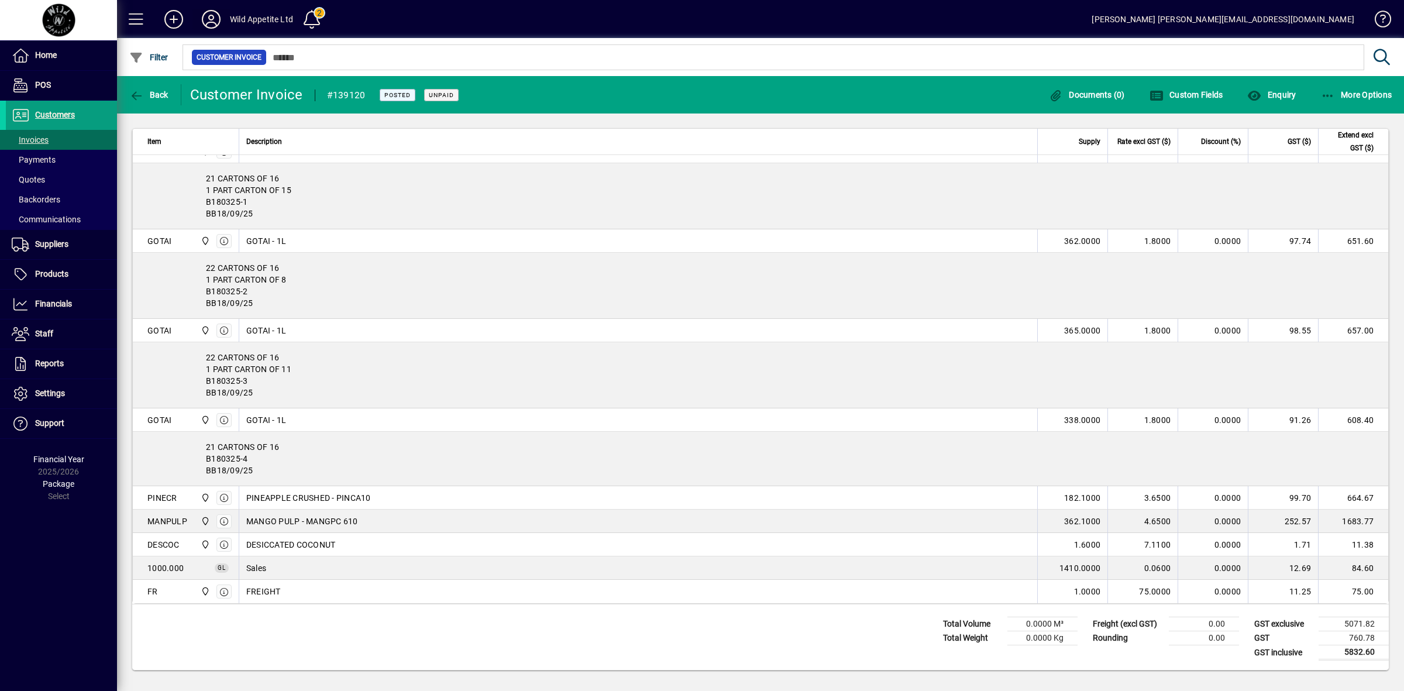
click at [209, 18] on icon at bounding box center [210, 19] width 23 height 19
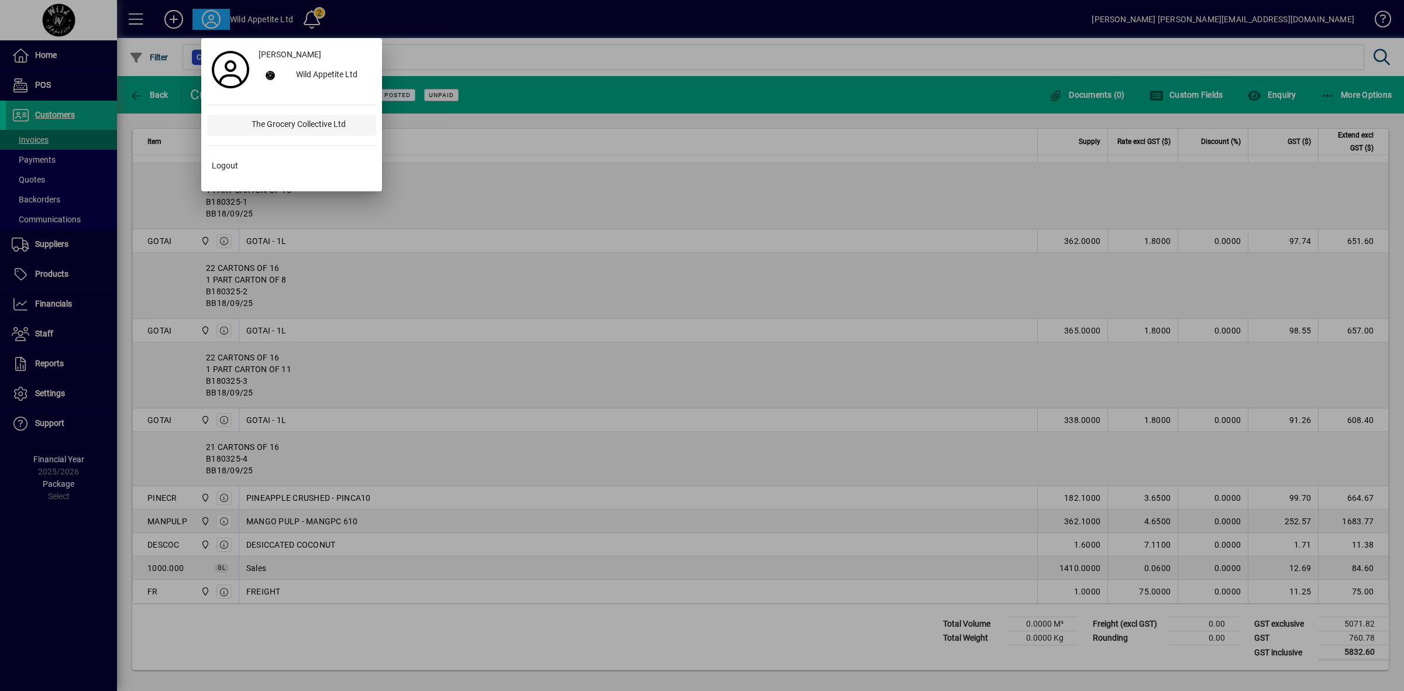
click at [270, 126] on div "The Grocery Collective Ltd" at bounding box center [309, 125] width 134 height 21
